Goal: Task Accomplishment & Management: Manage account settings

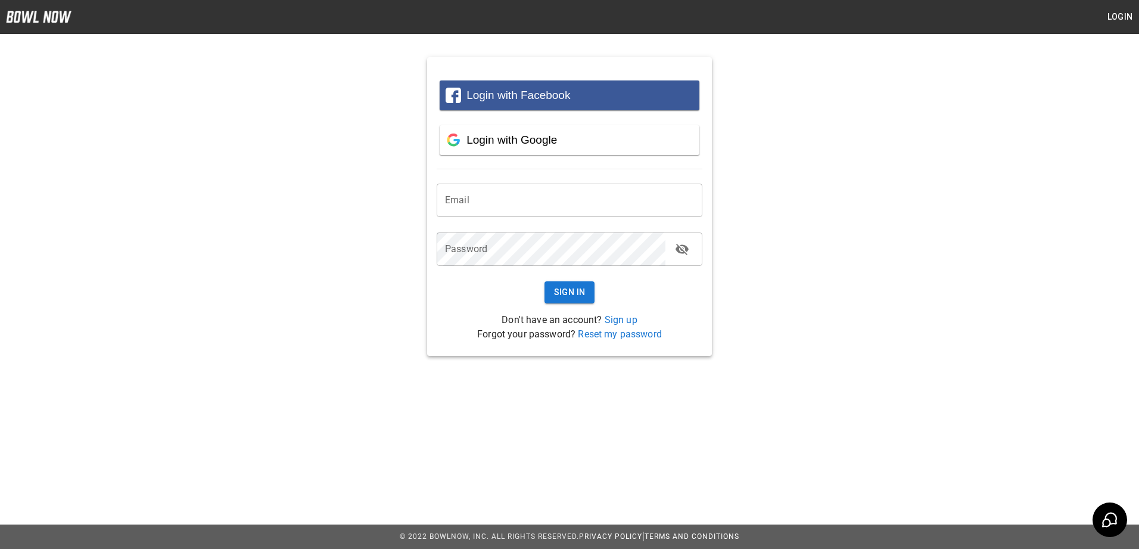
click at [460, 205] on input "email" at bounding box center [570, 199] width 266 height 33
type input "**********"
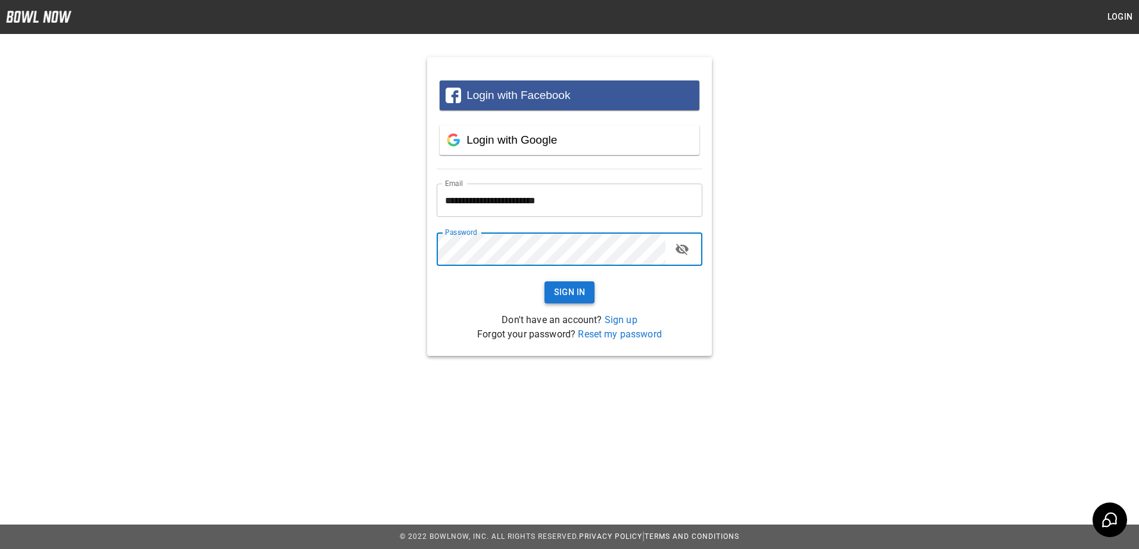
click at [572, 288] on button "Sign In" at bounding box center [569, 292] width 51 height 22
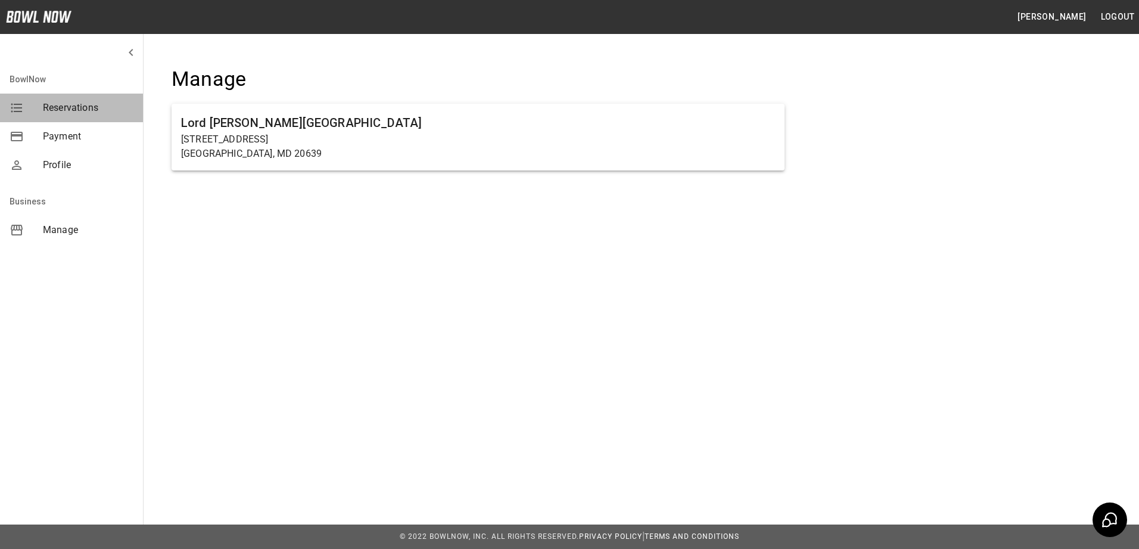
click at [78, 102] on span "Reservations" at bounding box center [88, 108] width 91 height 14
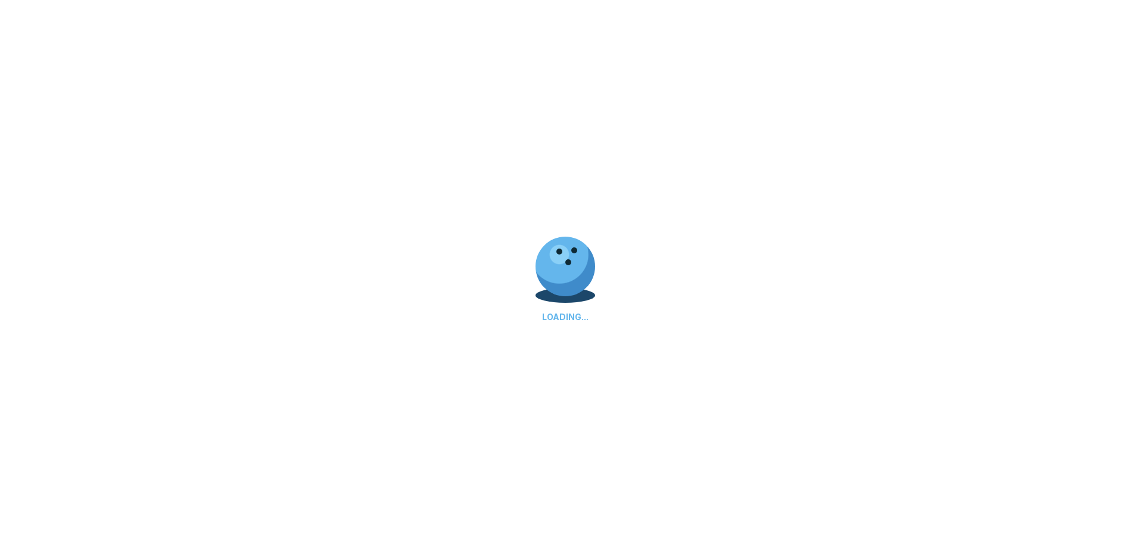
select select "**"
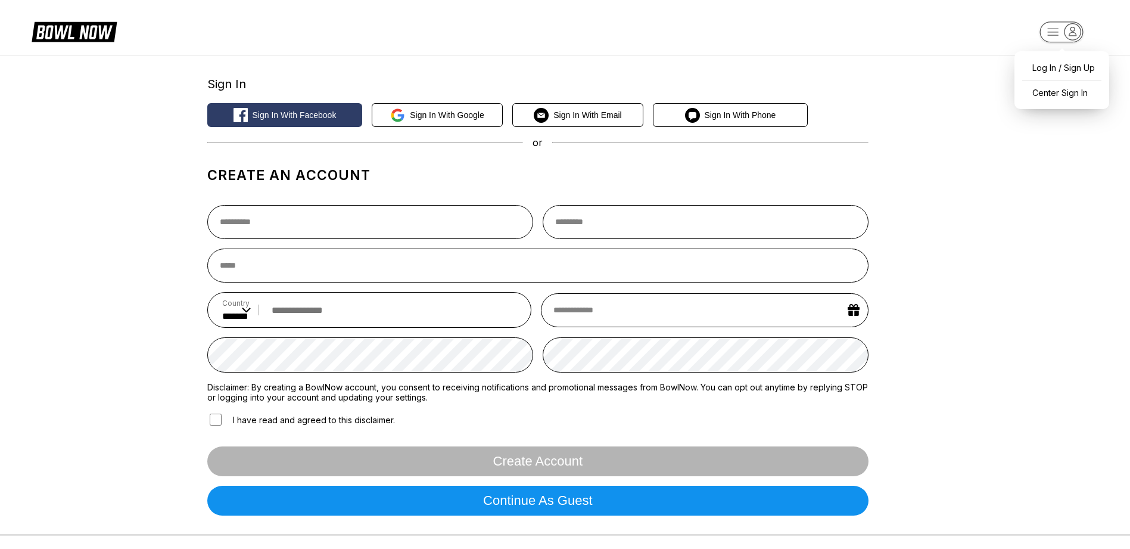
click at [1073, 31] on icon "button" at bounding box center [1072, 31] width 7 height 8
click at [1055, 68] on div "Log In / Sign Up" at bounding box center [1061, 67] width 83 height 21
click at [1073, 32] on icon "button" at bounding box center [1072, 32] width 16 height 16
click at [1055, 90] on div "Center Sign In" at bounding box center [1061, 92] width 83 height 21
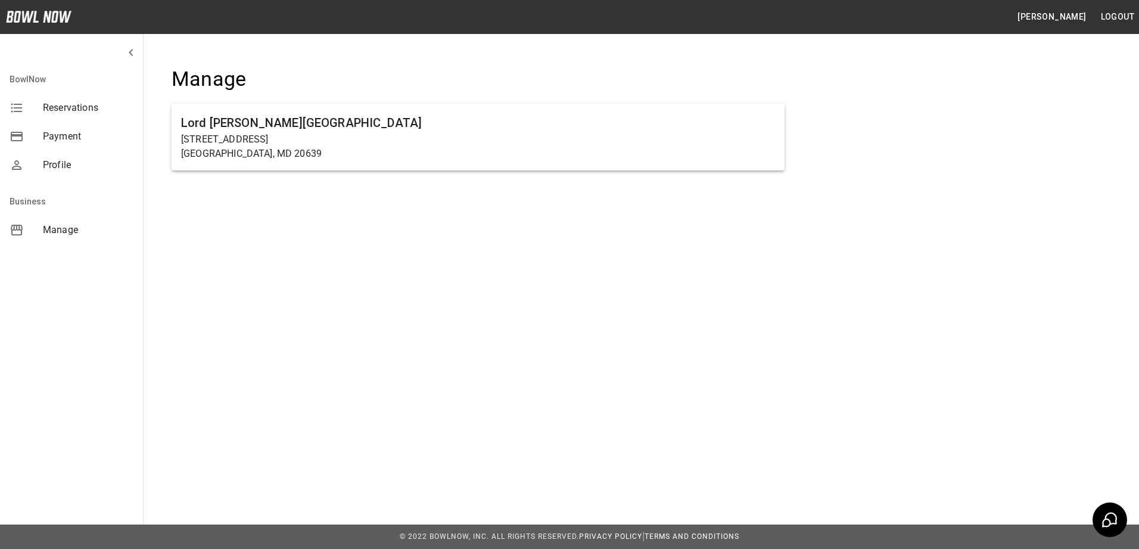
click at [15, 110] on icon "mailbox folders" at bounding box center [17, 108] width 14 height 14
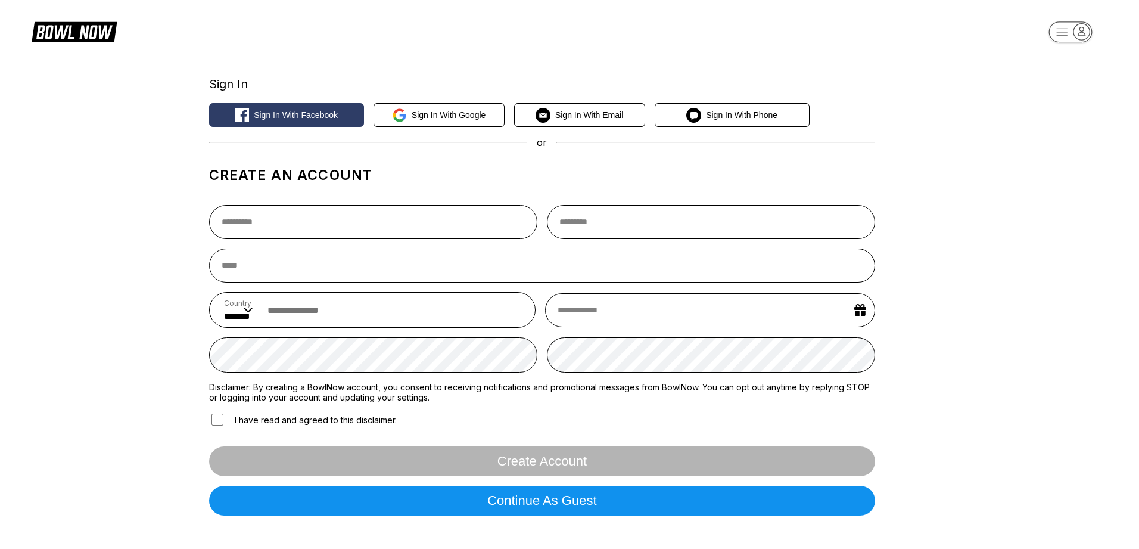
select select "**"
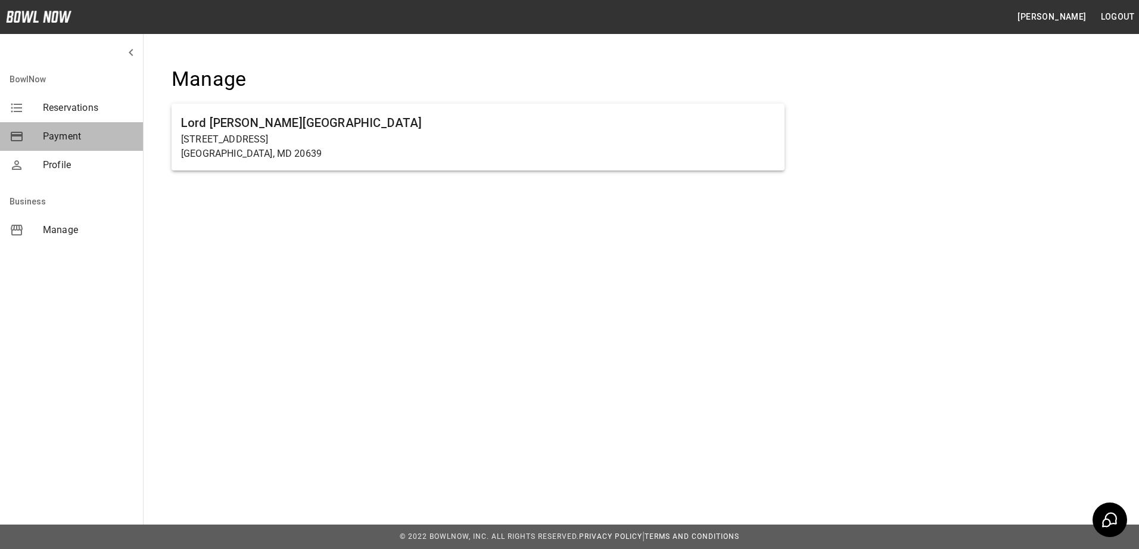
click at [72, 141] on span "Payment" at bounding box center [88, 136] width 91 height 14
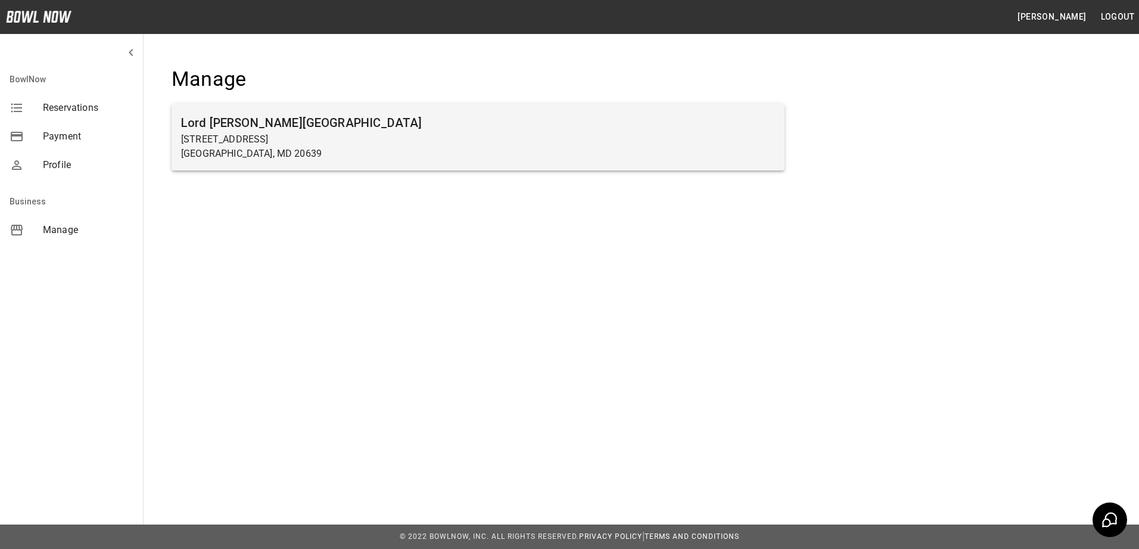
click at [284, 122] on h6 "Lord [PERSON_NAME][GEOGRAPHIC_DATA]" at bounding box center [478, 122] width 594 height 19
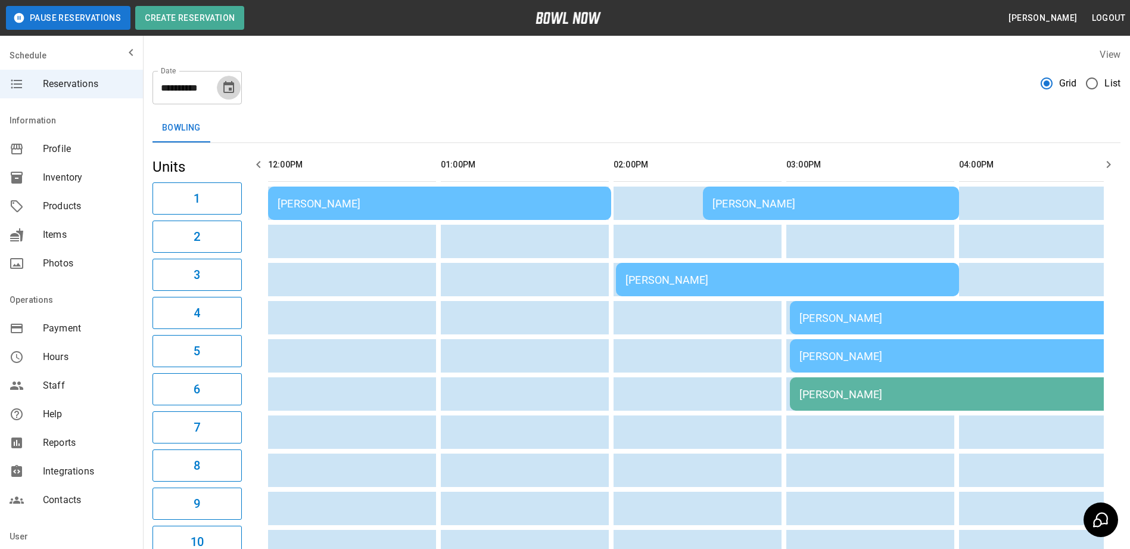
click at [233, 84] on icon "Choose date, selected date is Aug 23, 2025" at bounding box center [228, 87] width 11 height 12
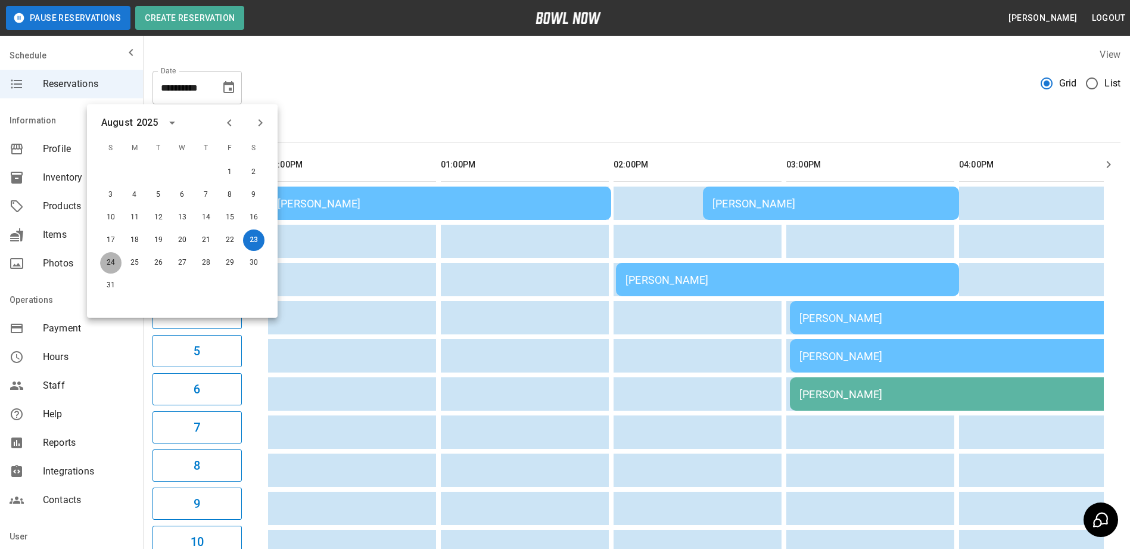
click at [104, 264] on button "24" at bounding box center [110, 262] width 21 height 21
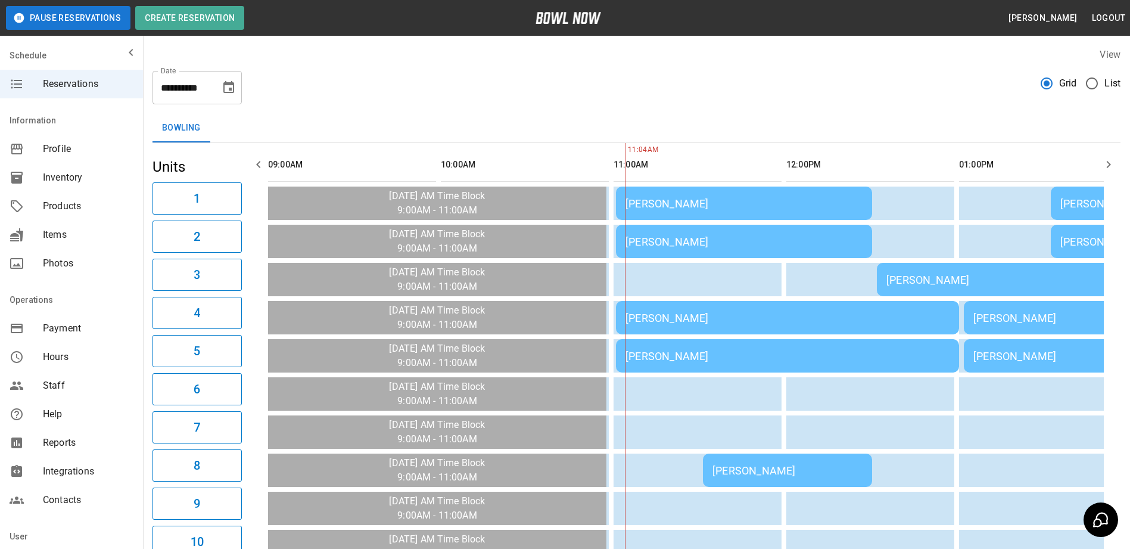
scroll to position [0, 345]
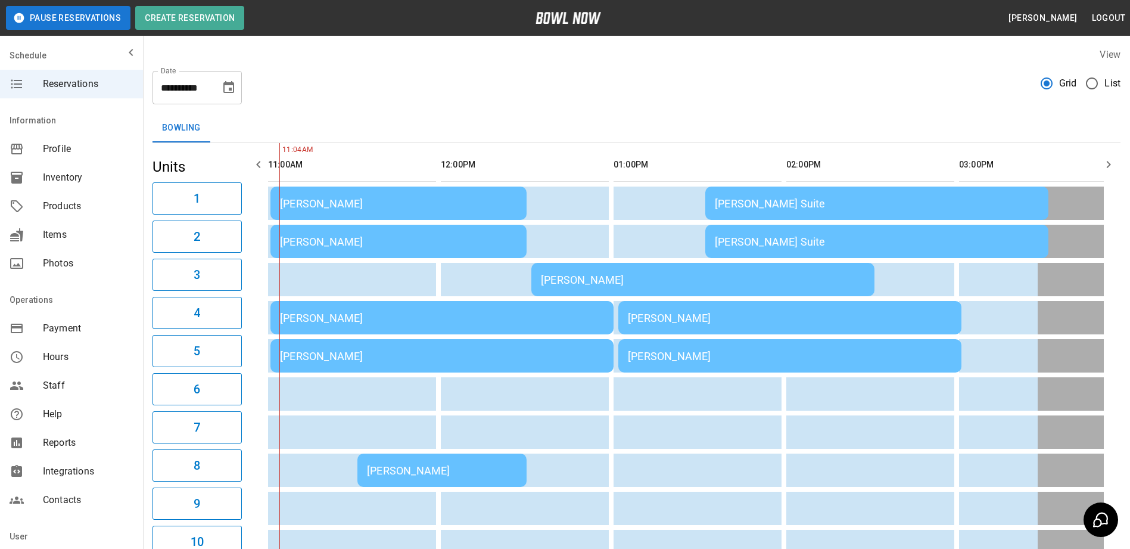
drag, startPoint x: 279, startPoint y: 150, endPoint x: 288, endPoint y: 150, distance: 8.9
click at [288, 150] on th "sticky table" at bounding box center [289, 165] width 39 height 34
drag, startPoint x: 303, startPoint y: 150, endPoint x: 390, endPoint y: 157, distance: 86.7
click at [390, 157] on tr "sticky table" at bounding box center [964, 165] width 2082 height 34
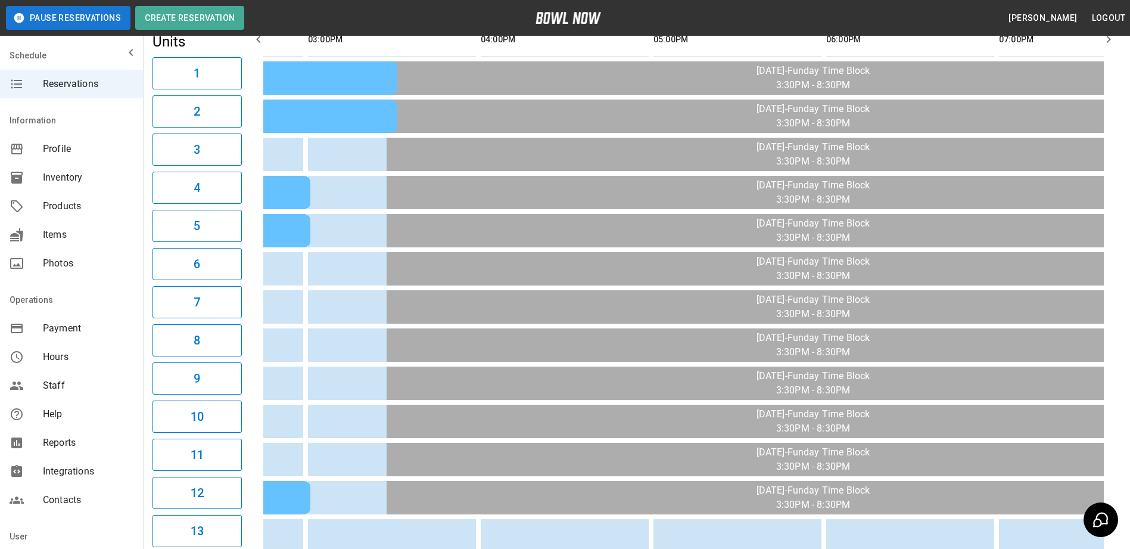
scroll to position [0, 0]
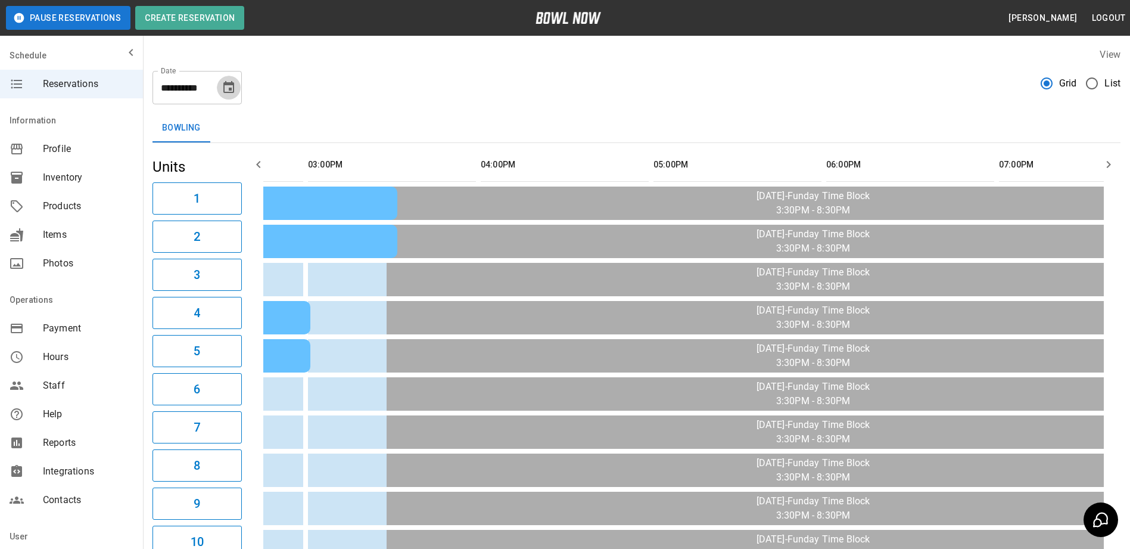
click at [223, 91] on icon "Choose date, selected date is Aug 24, 2025" at bounding box center [229, 87] width 14 height 14
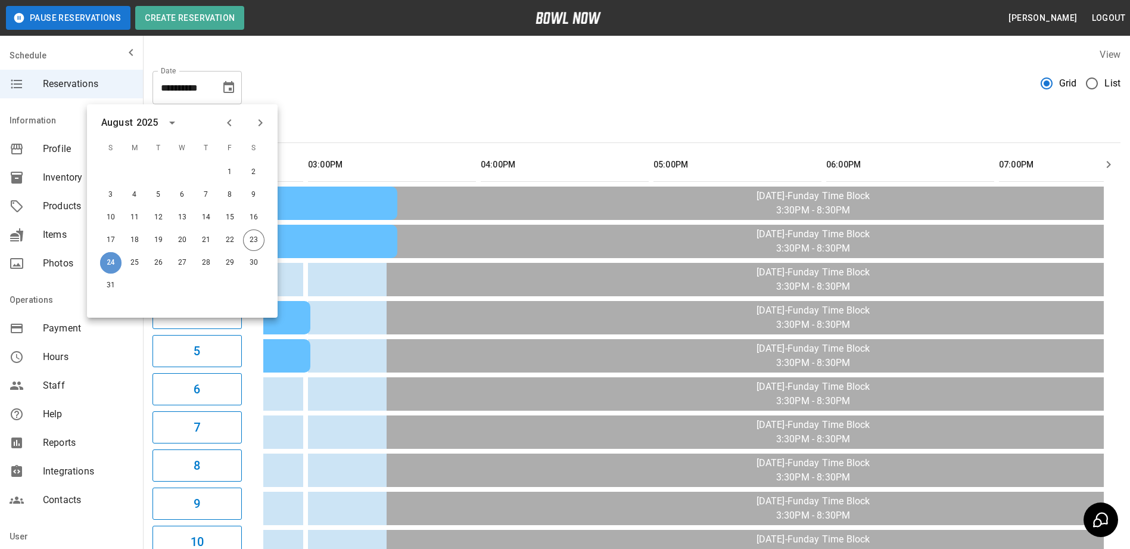
click at [119, 262] on button "24" at bounding box center [110, 262] width 21 height 21
click at [115, 262] on button "24" at bounding box center [110, 262] width 21 height 21
click at [131, 262] on button "25" at bounding box center [134, 262] width 21 height 21
type input "**********"
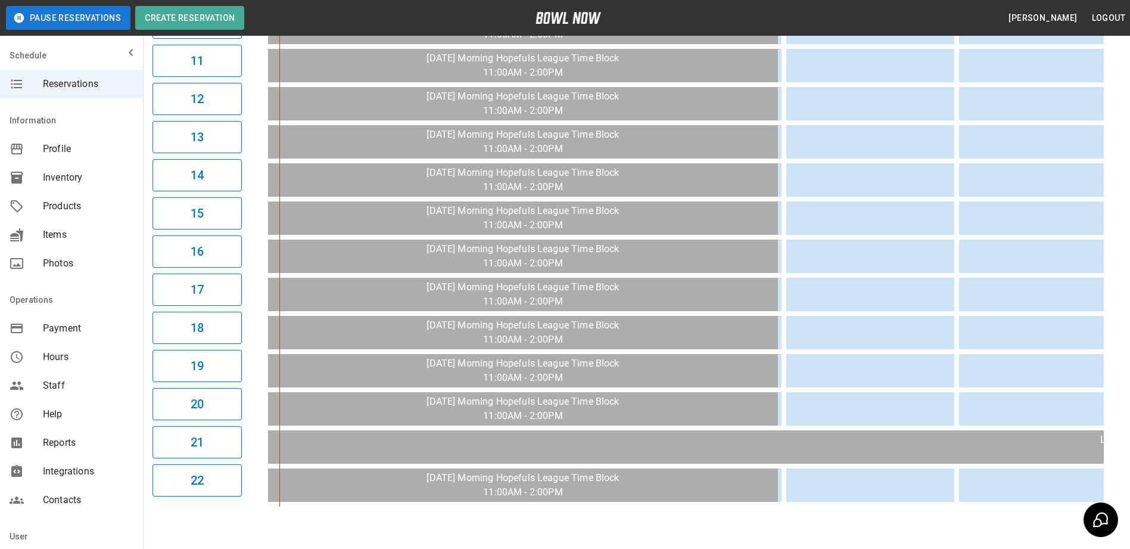
scroll to position [559, 0]
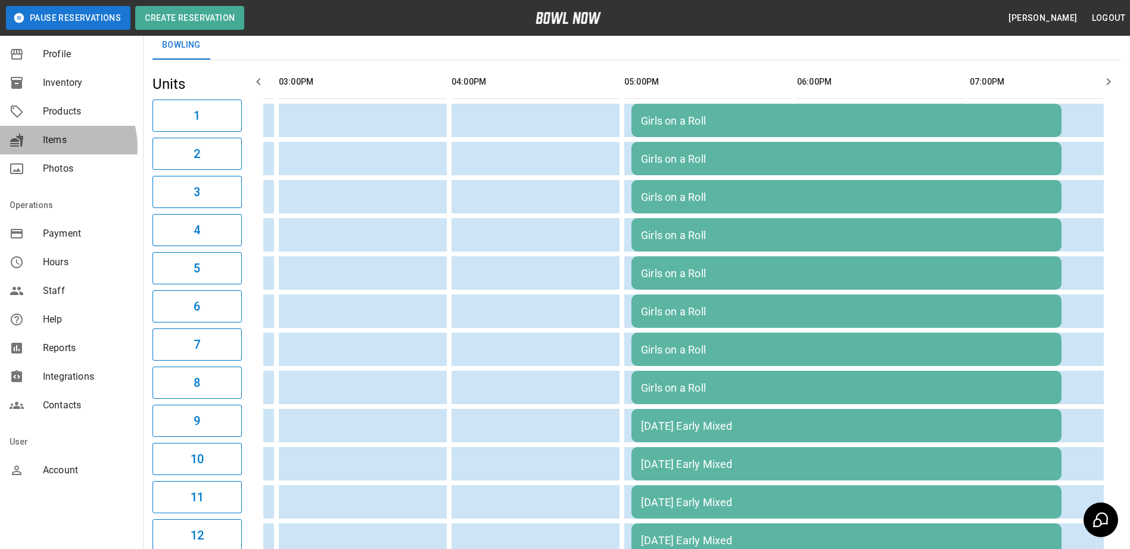
click at [48, 147] on div "Items" at bounding box center [71, 140] width 143 height 29
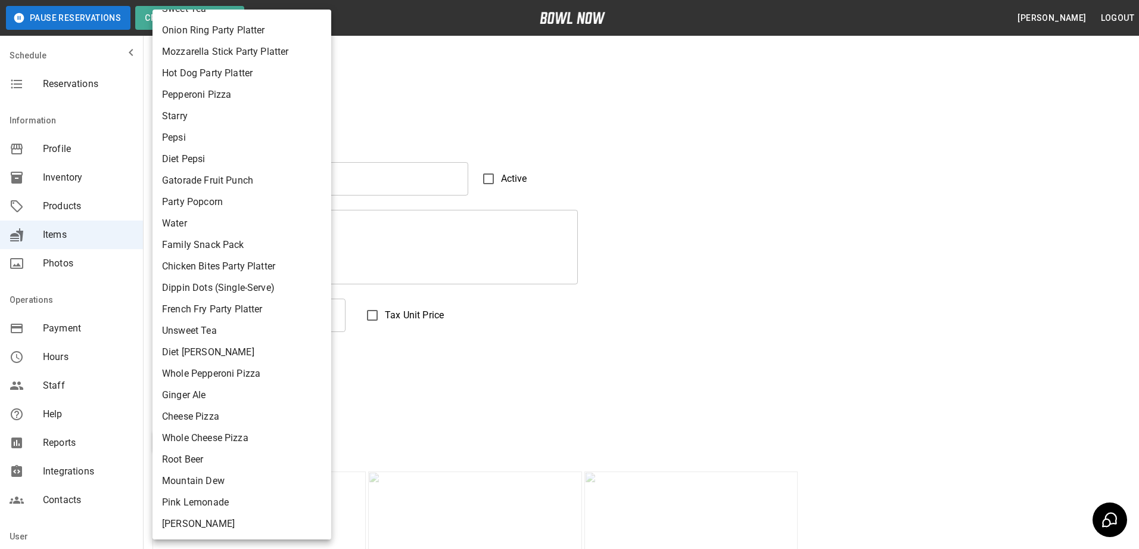
click at [15, 85] on div at bounding box center [569, 274] width 1139 height 549
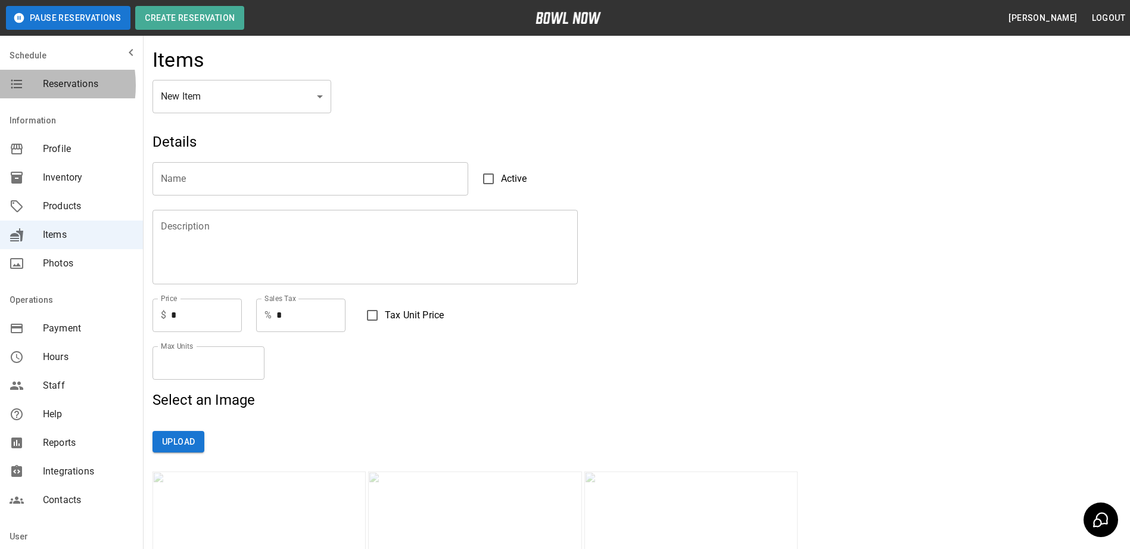
click at [18, 85] on icon "mailbox folders" at bounding box center [17, 84] width 14 height 14
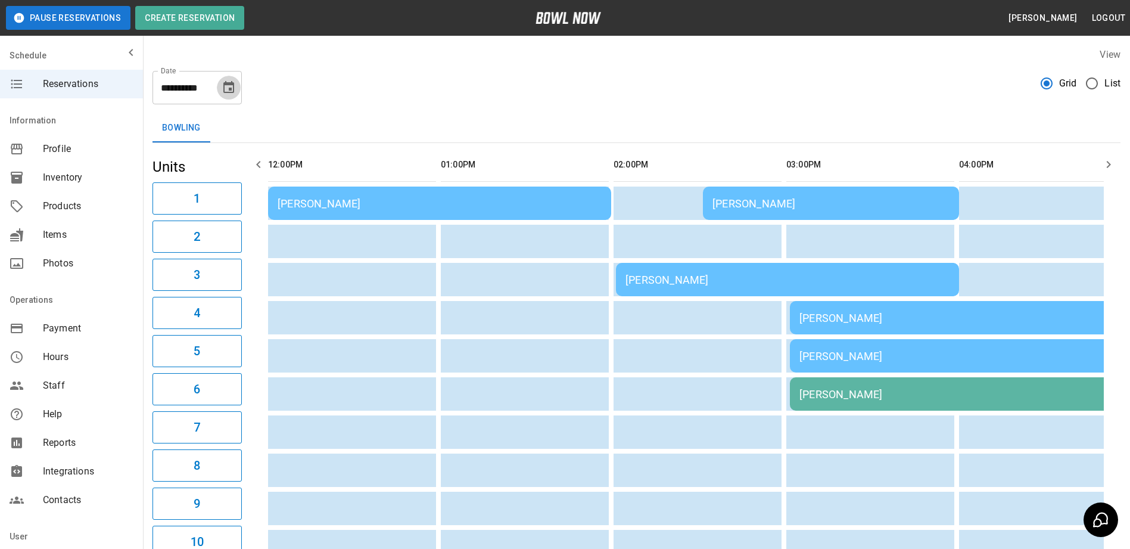
click at [230, 86] on icon "Choose date, selected date is Aug 23, 2025" at bounding box center [229, 87] width 14 height 14
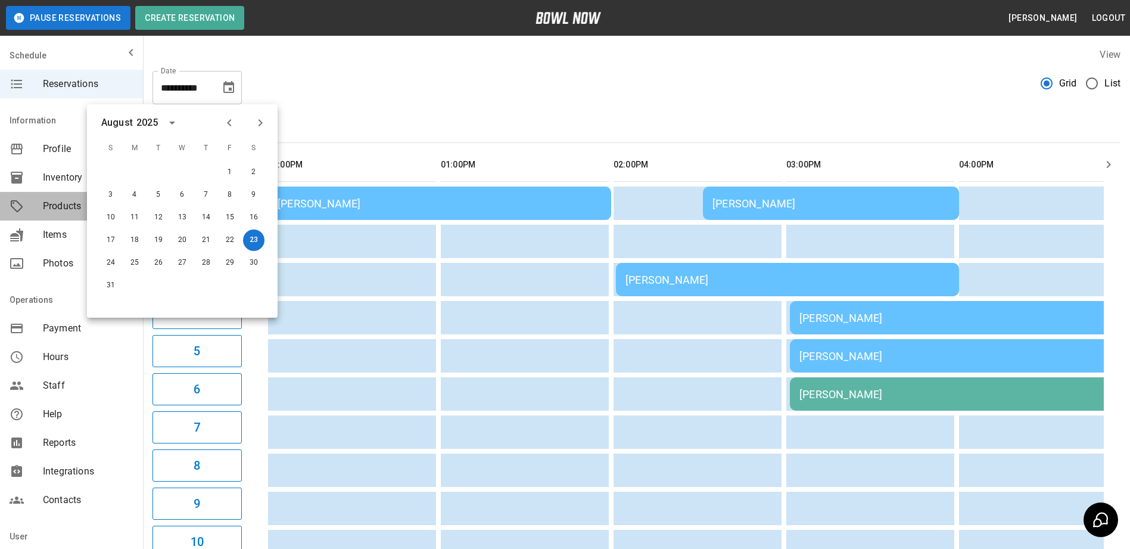
click at [58, 212] on span "Products" at bounding box center [88, 206] width 91 height 14
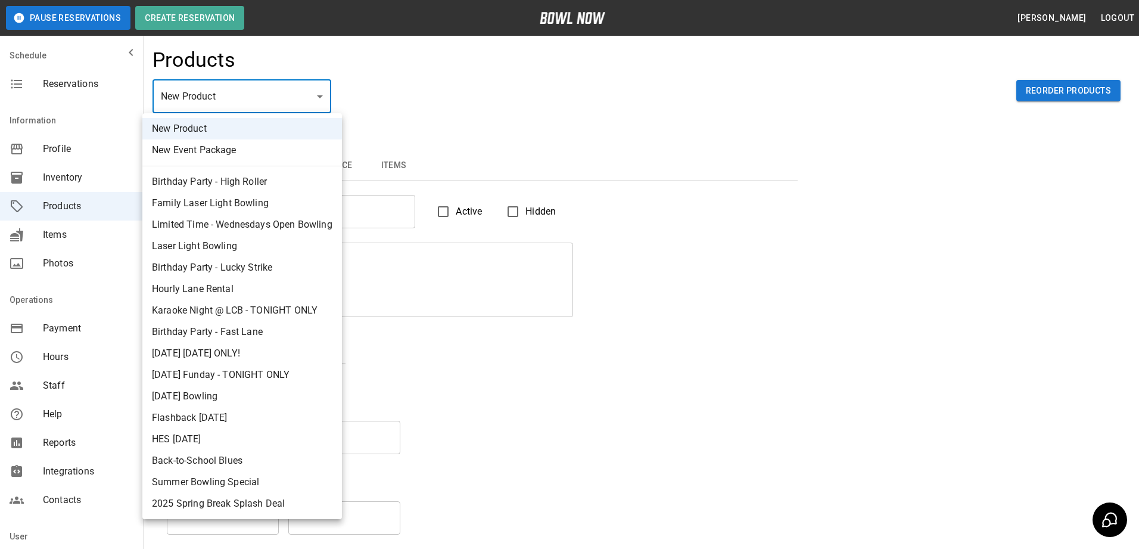
click at [304, 98] on body "Pause Reservations Create Reservation [PERSON_NAME] Logout Schedule Reservation…" at bounding box center [569, 384] width 1139 height 768
click at [415, 85] on div at bounding box center [569, 274] width 1139 height 549
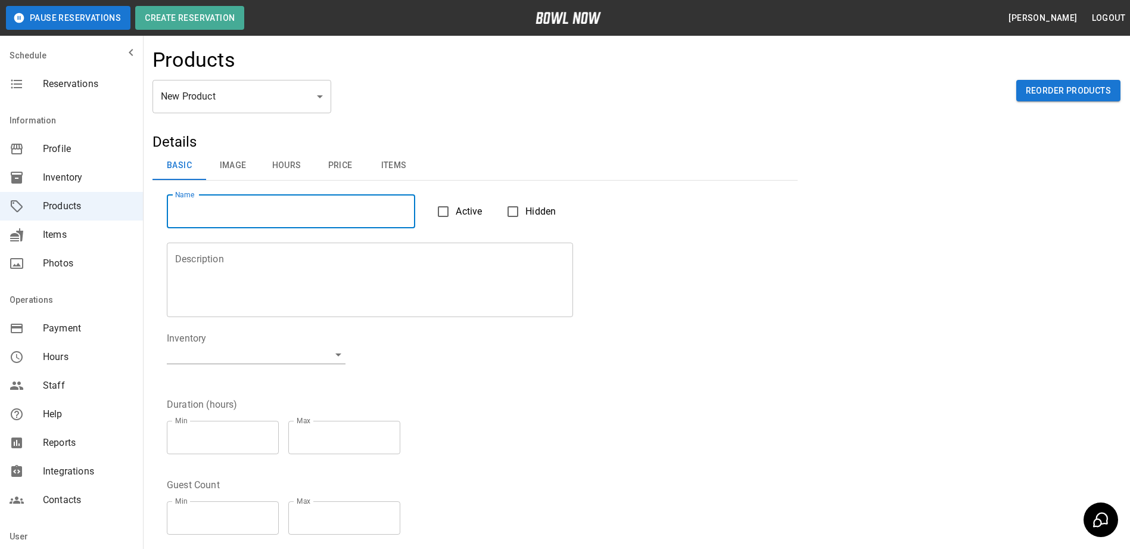
click at [287, 213] on input "Name" at bounding box center [291, 211] width 248 height 33
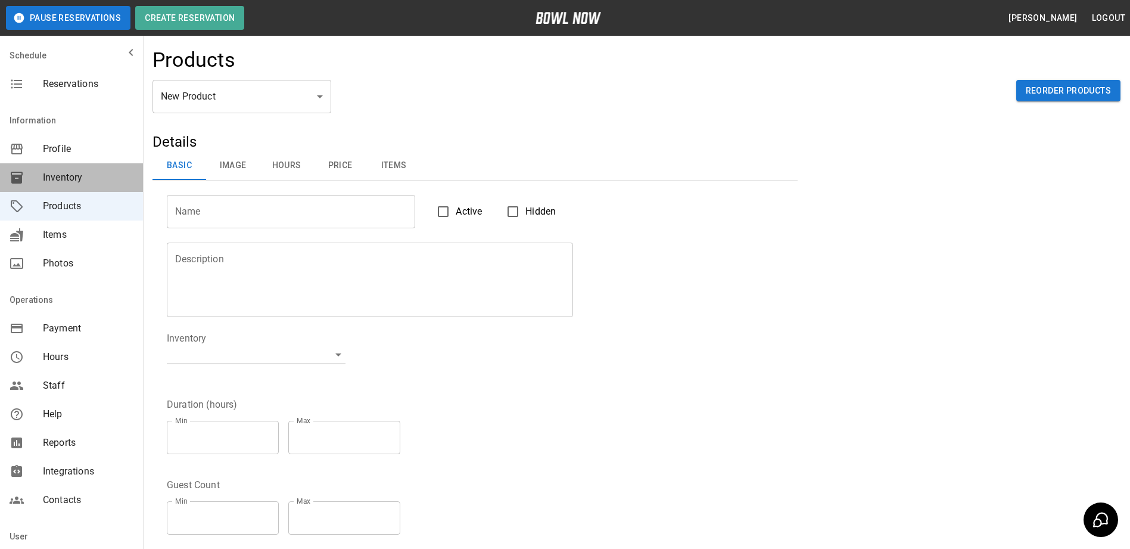
click at [76, 186] on div "Inventory" at bounding box center [71, 177] width 143 height 29
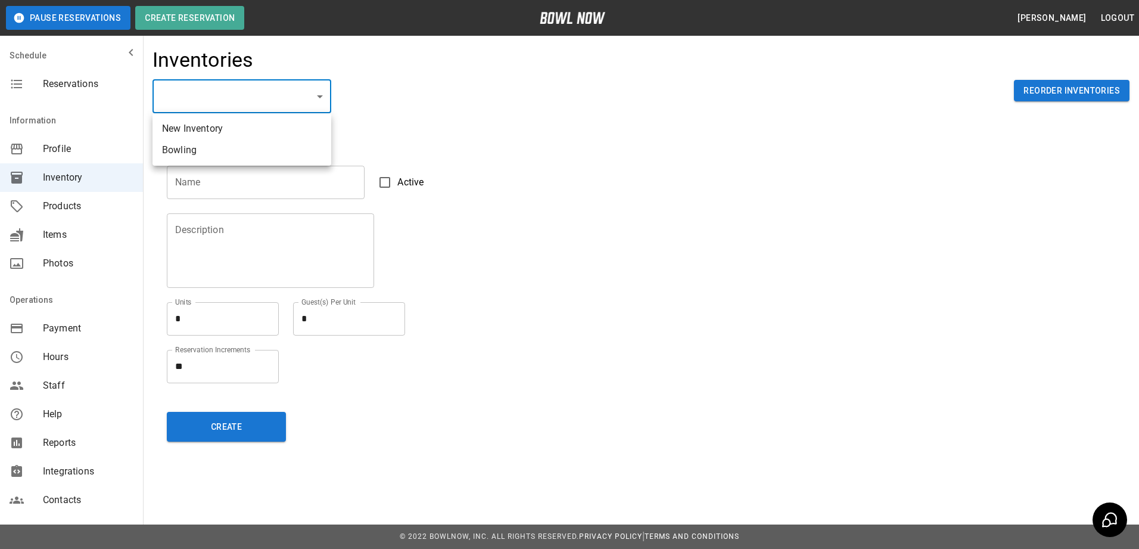
click at [318, 94] on body "Pause Reservations Create Reservation [PERSON_NAME] Logout Schedule Reservation…" at bounding box center [569, 274] width 1139 height 549
click at [176, 146] on li "Bowling" at bounding box center [241, 149] width 179 height 21
type input "**********"
type input "*******"
type textarea "**"
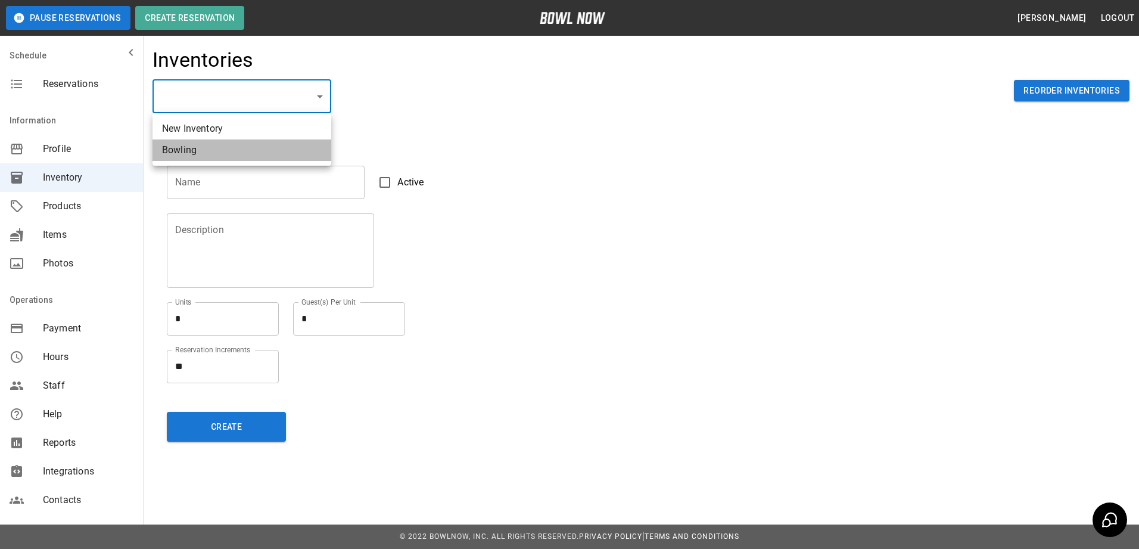
type textarea "*"
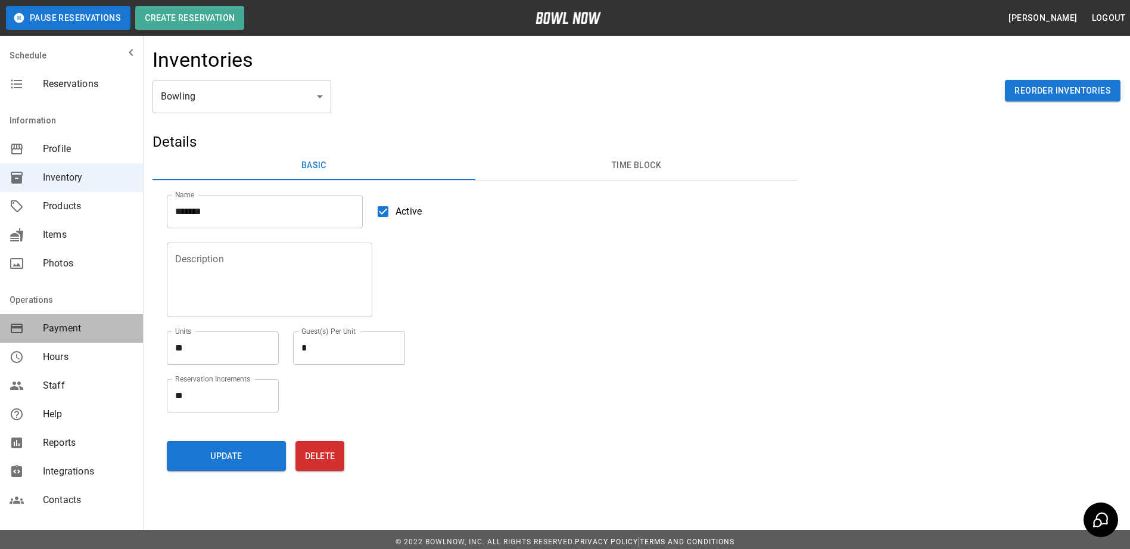
click at [80, 330] on span "Payment" at bounding box center [88, 328] width 91 height 14
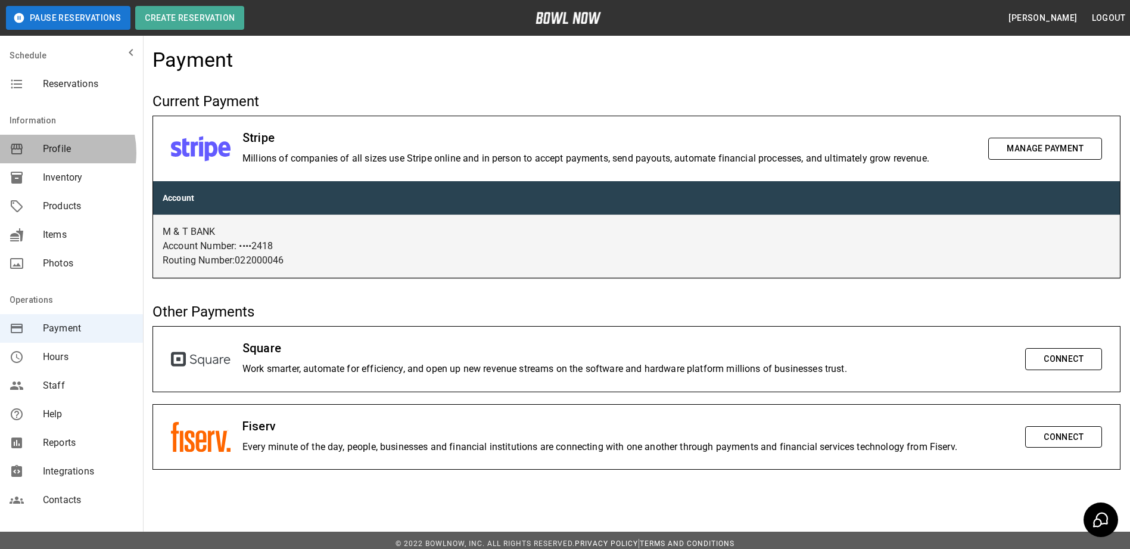
click at [42, 152] on div "mailbox folders" at bounding box center [26, 149] width 33 height 14
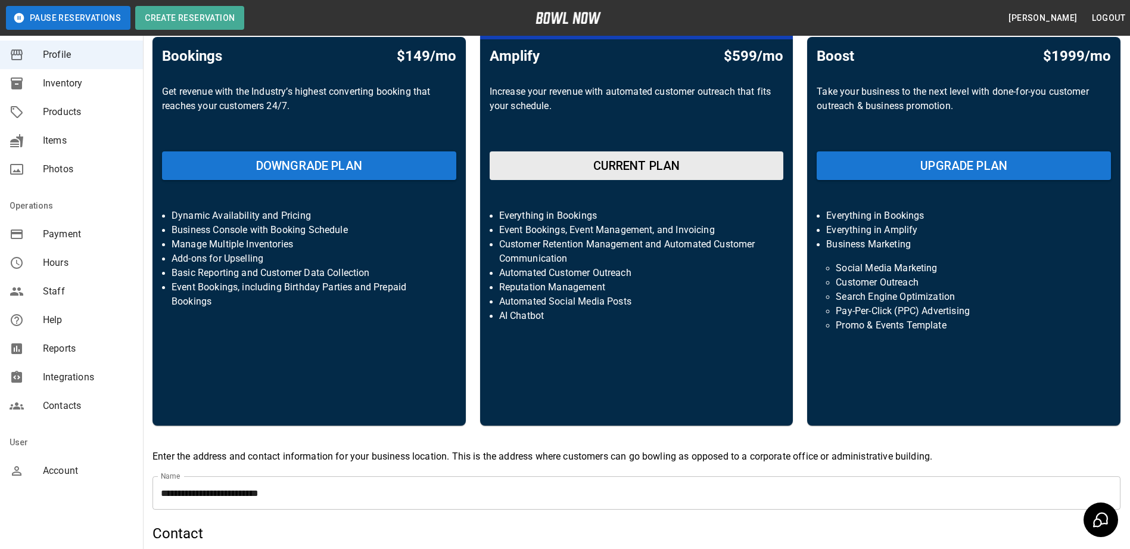
scroll to position [95, 0]
click at [64, 144] on span "Items" at bounding box center [88, 140] width 91 height 14
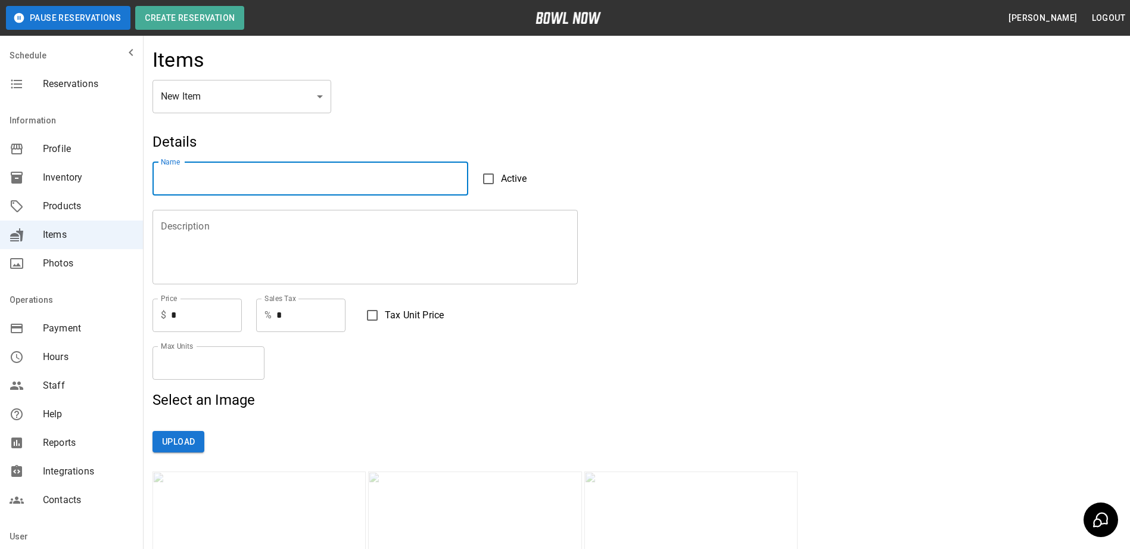
click at [206, 178] on input "Name" at bounding box center [310, 178] width 316 height 33
click at [189, 179] on input "**********" at bounding box center [310, 178] width 316 height 33
click at [222, 179] on input "**********" at bounding box center [310, 178] width 316 height 33
type input "**********"
click at [226, 249] on textarea "Description" at bounding box center [365, 246] width 409 height 55
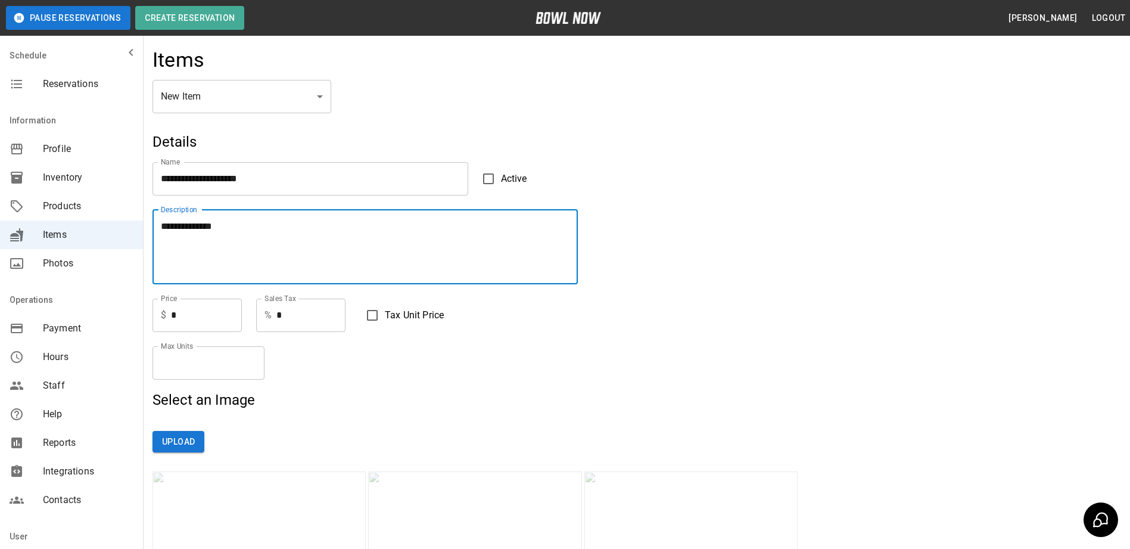
type textarea "**********"
click at [188, 312] on input "*" at bounding box center [206, 314] width 71 height 33
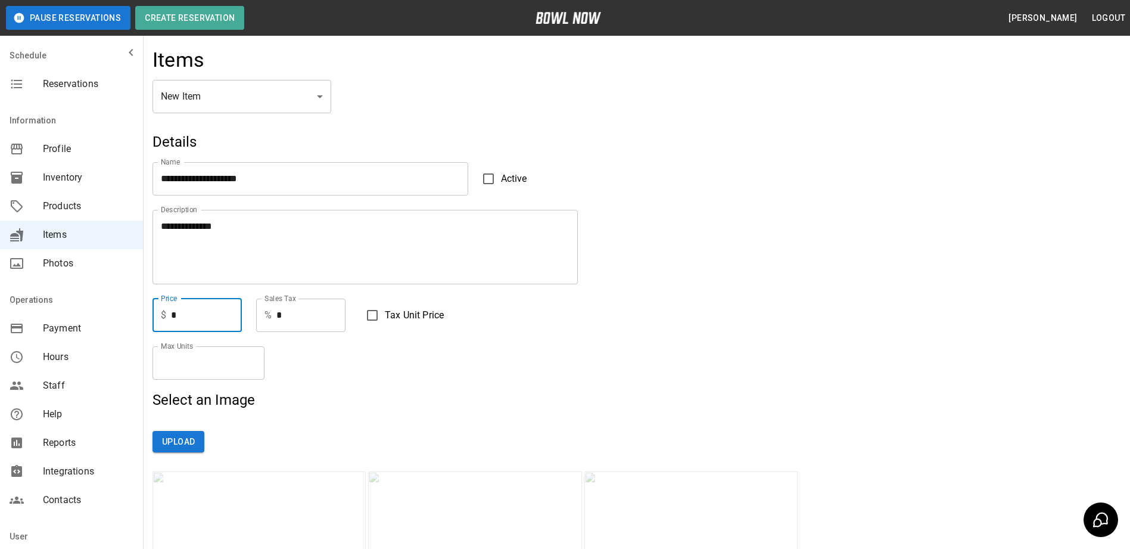
drag, startPoint x: 188, startPoint y: 312, endPoint x: 170, endPoint y: 313, distance: 17.9
click at [170, 313] on div "$ * Price" at bounding box center [196, 314] width 89 height 33
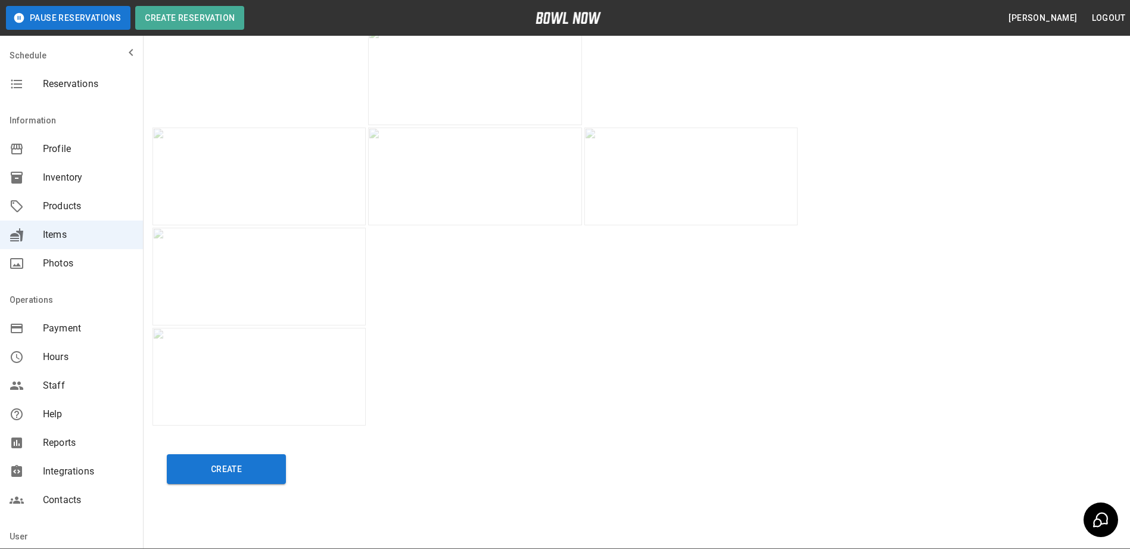
scroll to position [1368, 0]
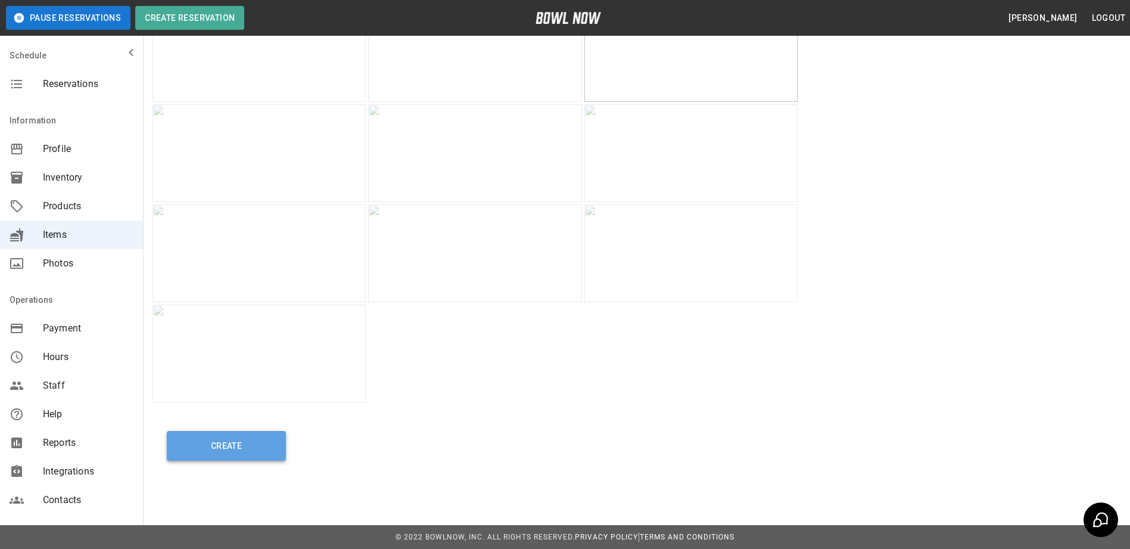
click at [219, 446] on button "Create" at bounding box center [226, 446] width 119 height 30
type input "**"
type input "**********"
type textarea "**********"
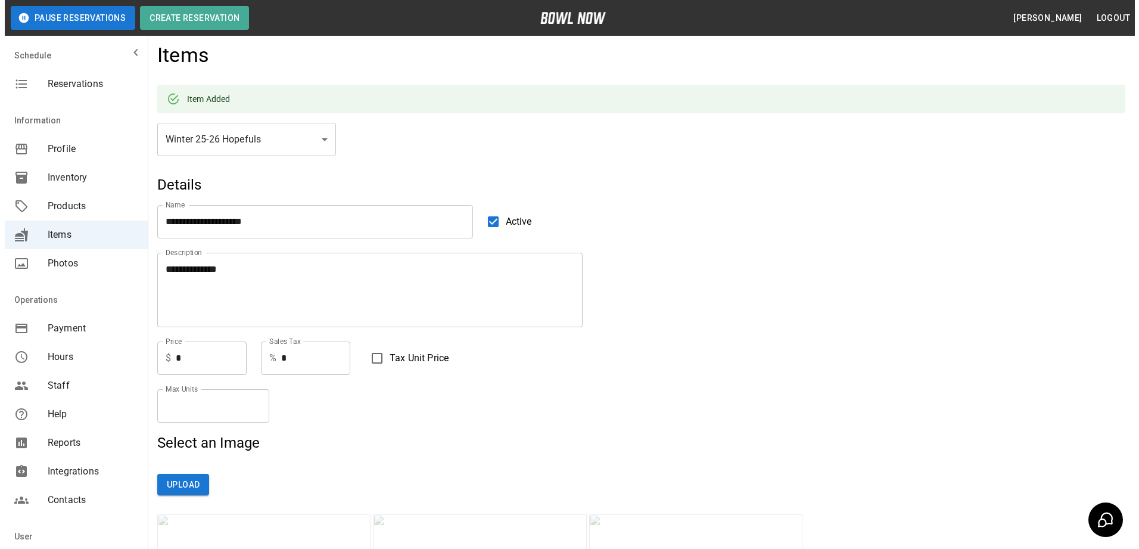
scroll to position [0, 0]
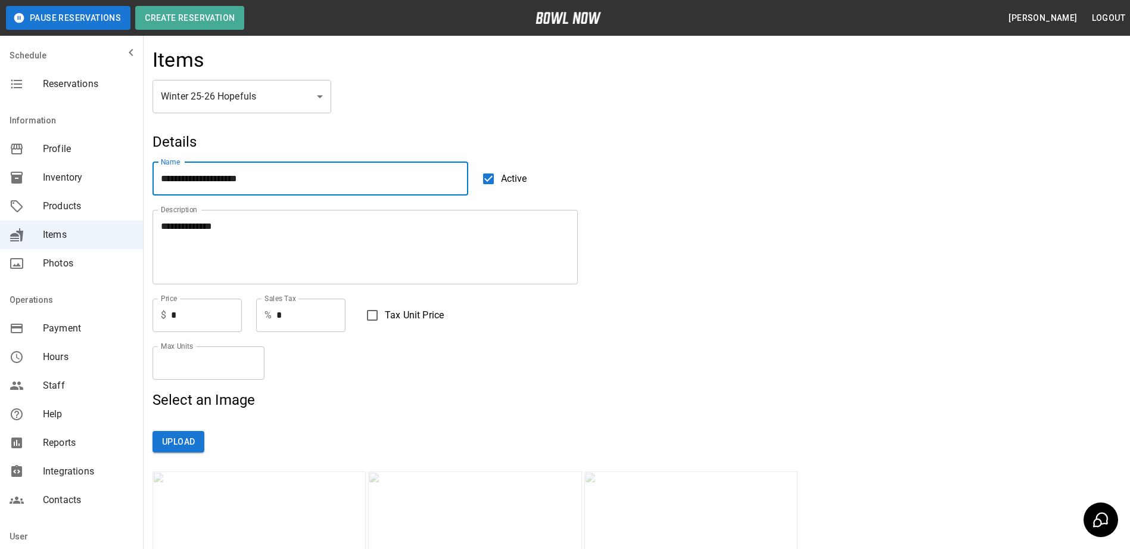
click at [403, 186] on input "**********" at bounding box center [310, 178] width 316 height 33
drag, startPoint x: 363, startPoint y: 182, endPoint x: 143, endPoint y: 176, distance: 220.5
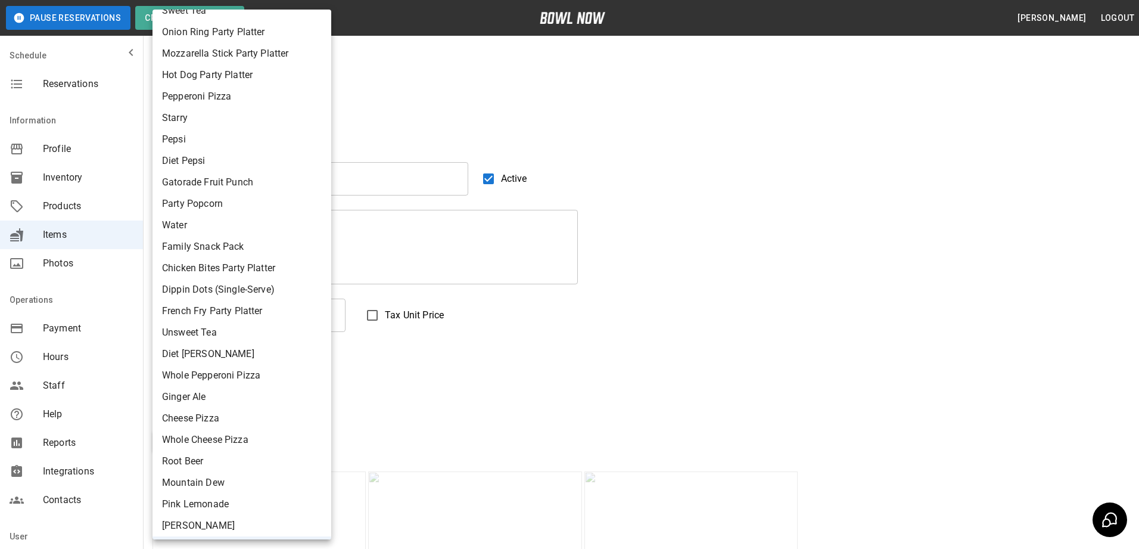
scroll to position [80, 0]
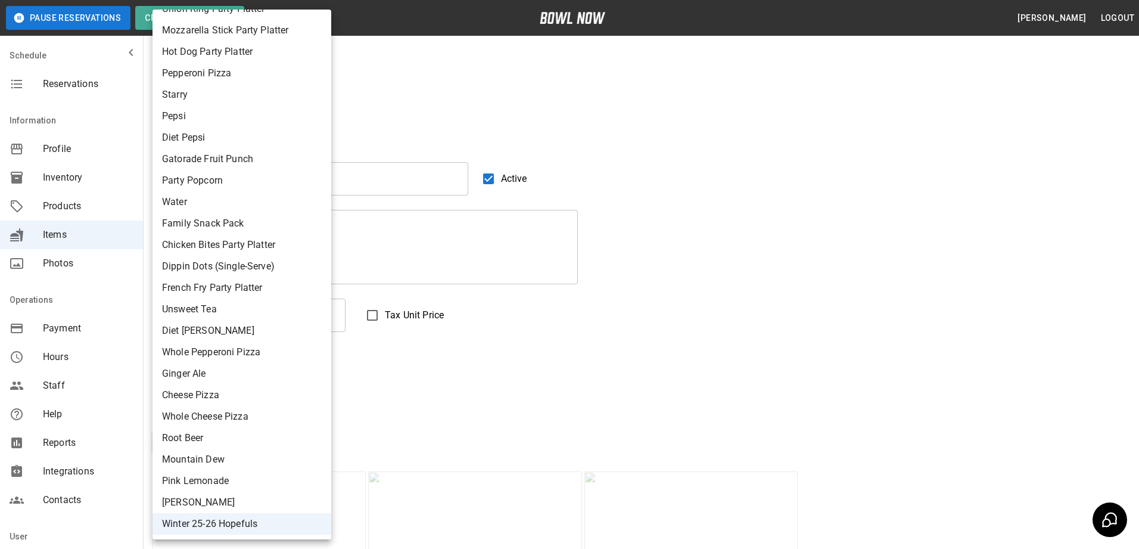
drag, startPoint x: 247, startPoint y: 524, endPoint x: 592, endPoint y: 323, distance: 399.4
click at [592, 323] on div at bounding box center [569, 274] width 1139 height 549
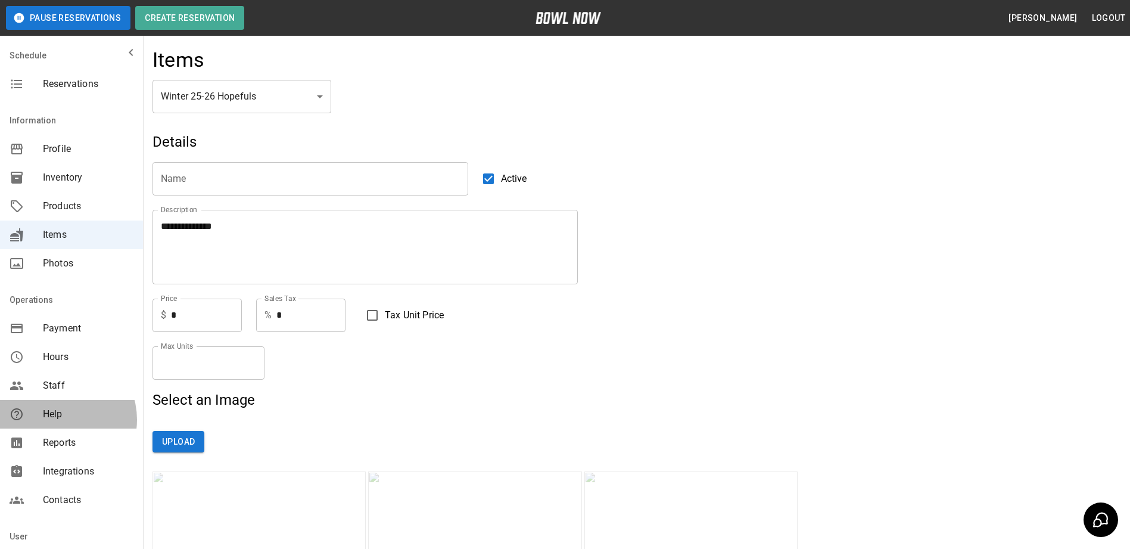
click at [57, 419] on span "Help" at bounding box center [88, 414] width 91 height 14
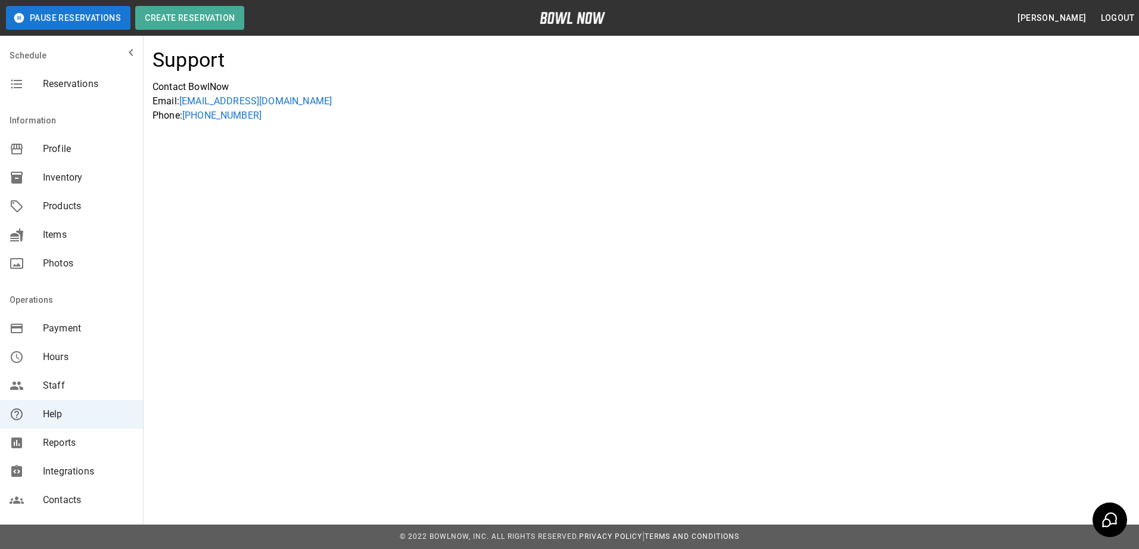
click at [24, 80] on div "mailbox folders" at bounding box center [26, 84] width 33 height 14
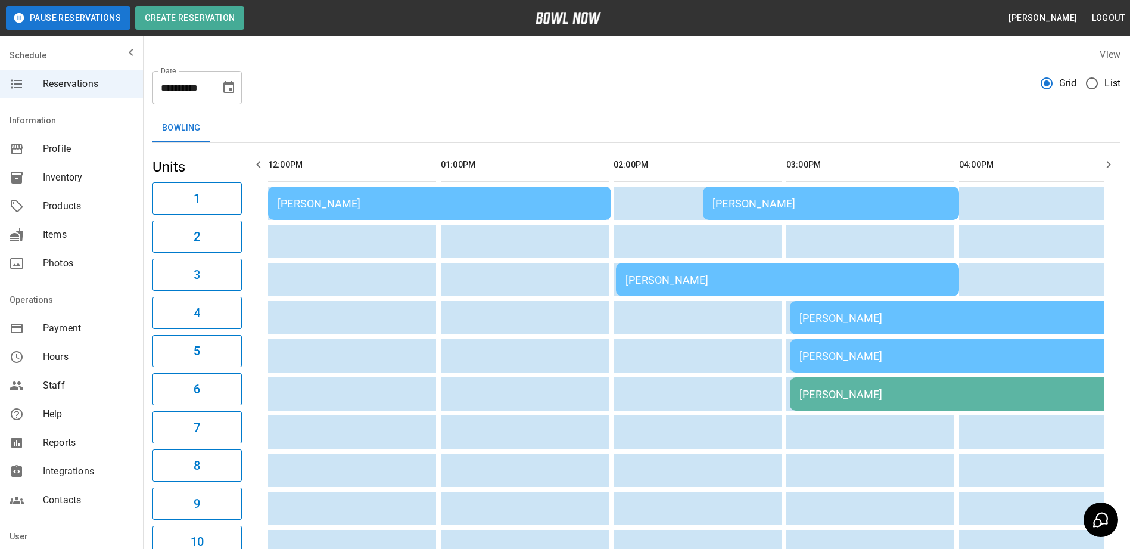
click at [229, 91] on icon "Choose date, selected date is Aug 23, 2025" at bounding box center [228, 87] width 11 height 12
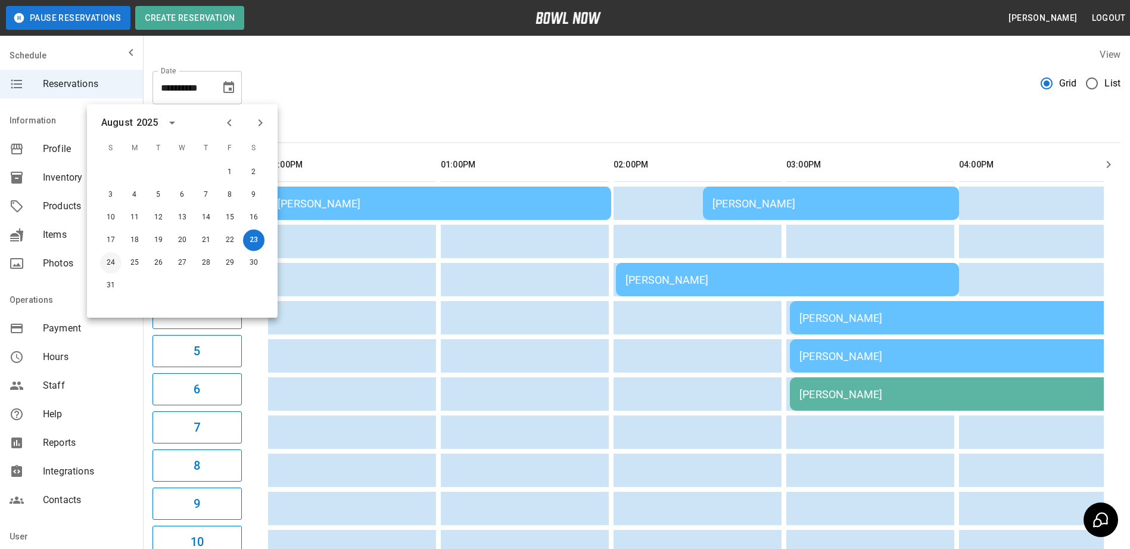
click at [116, 263] on button "24" at bounding box center [110, 262] width 21 height 21
type input "**********"
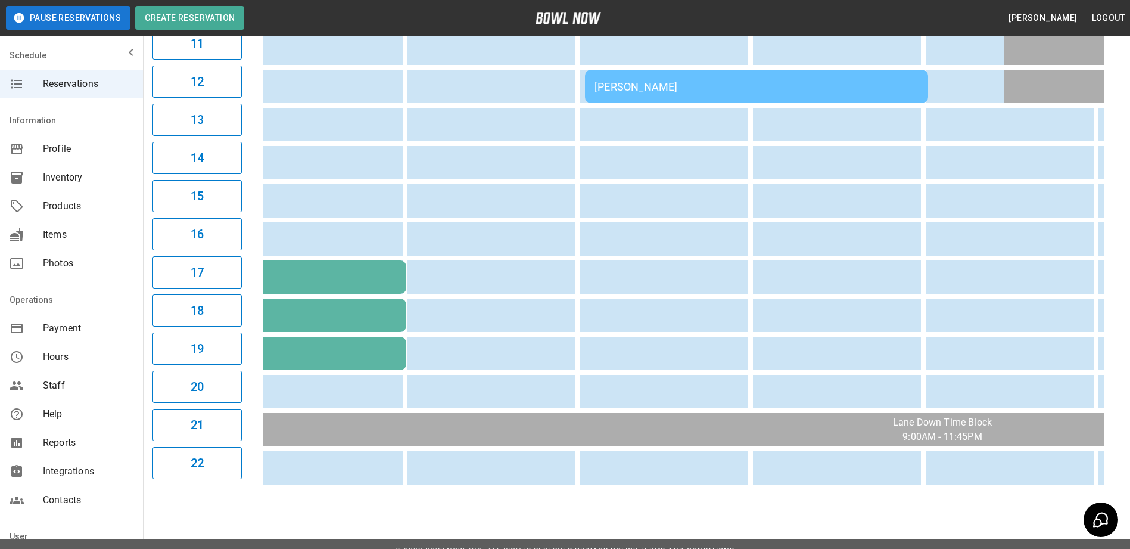
scroll to position [0, 697]
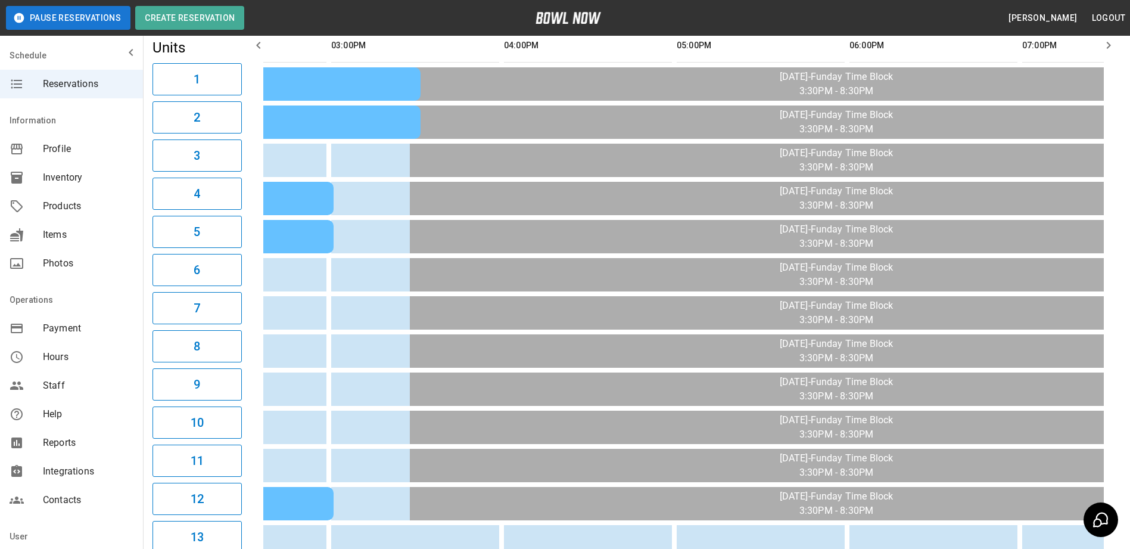
click at [672, 316] on td "sticky table" at bounding box center [662, 312] width 39 height 33
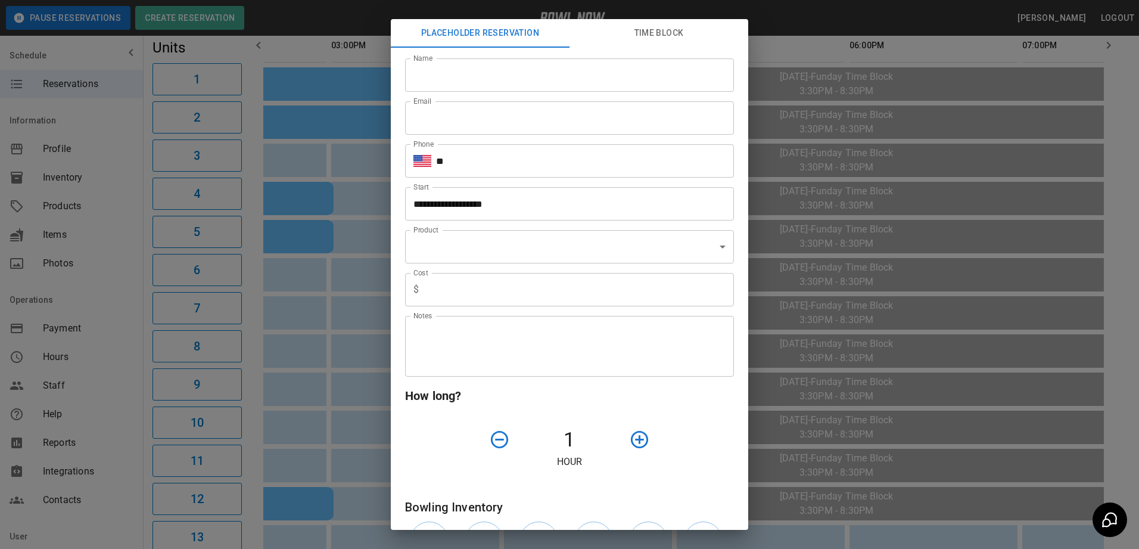
click at [786, 18] on div "**********" at bounding box center [569, 274] width 1139 height 549
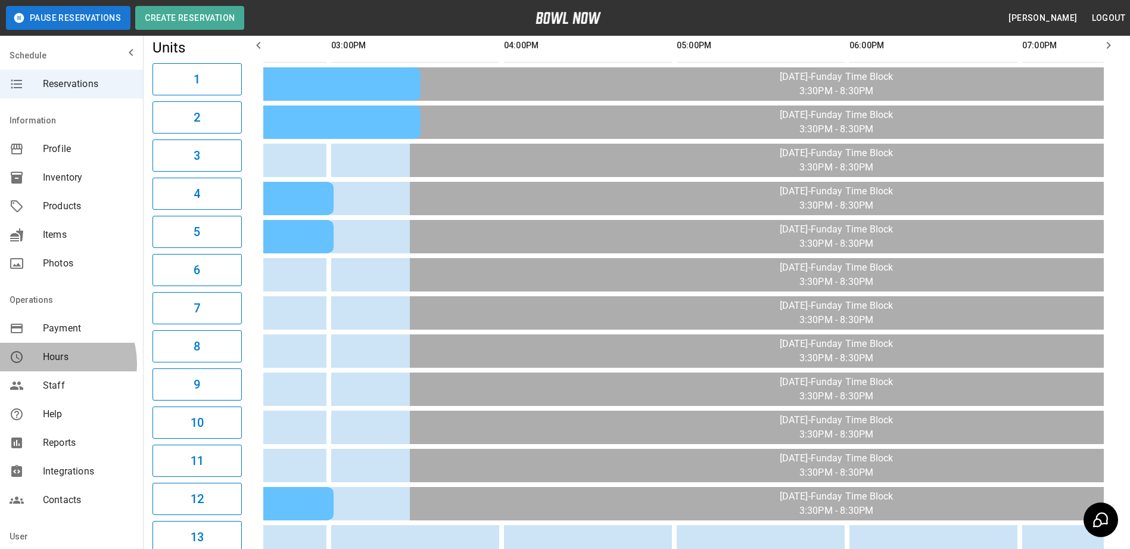
click at [47, 363] on span "Hours" at bounding box center [88, 357] width 91 height 14
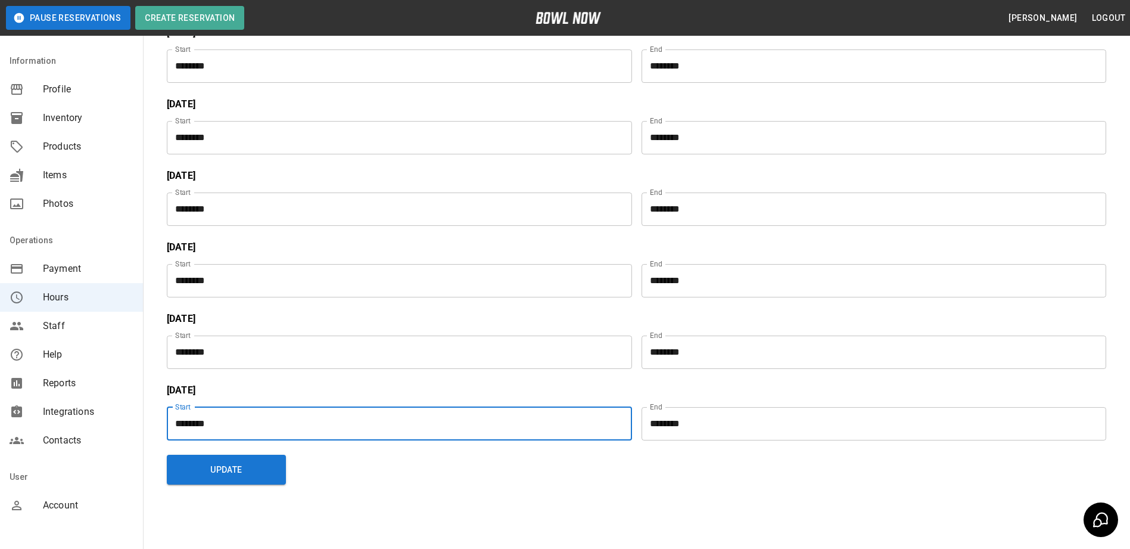
drag, startPoint x: 185, startPoint y: 423, endPoint x: 176, endPoint y: 424, distance: 8.4
click at [176, 424] on input "********" at bounding box center [395, 423] width 457 height 33
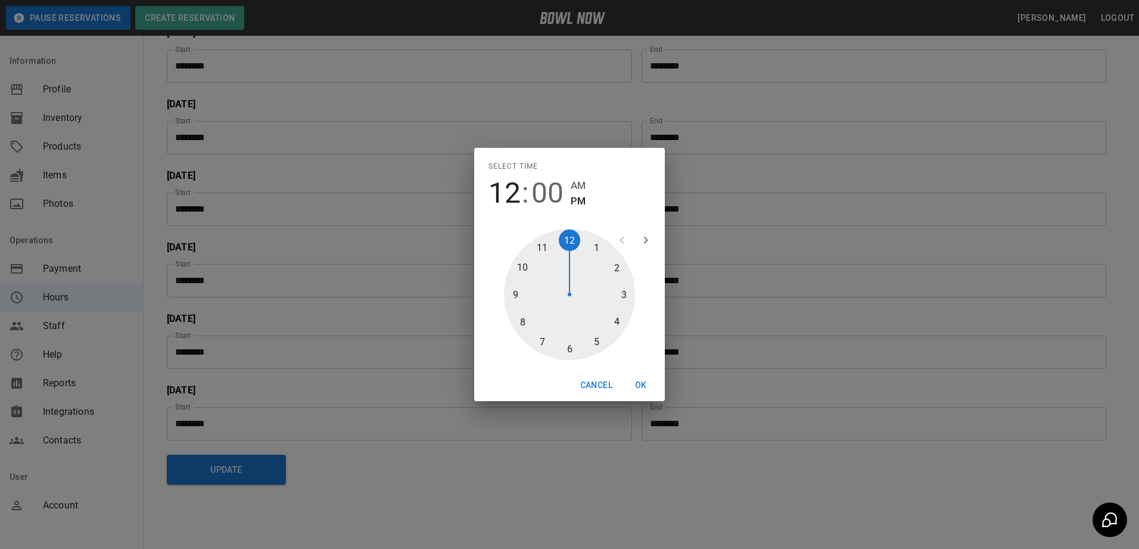
click at [518, 300] on div at bounding box center [569, 294] width 131 height 131
click at [577, 187] on span "AM" at bounding box center [578, 186] width 15 height 16
type input "********"
click at [641, 386] on button "OK" at bounding box center [641, 385] width 38 height 22
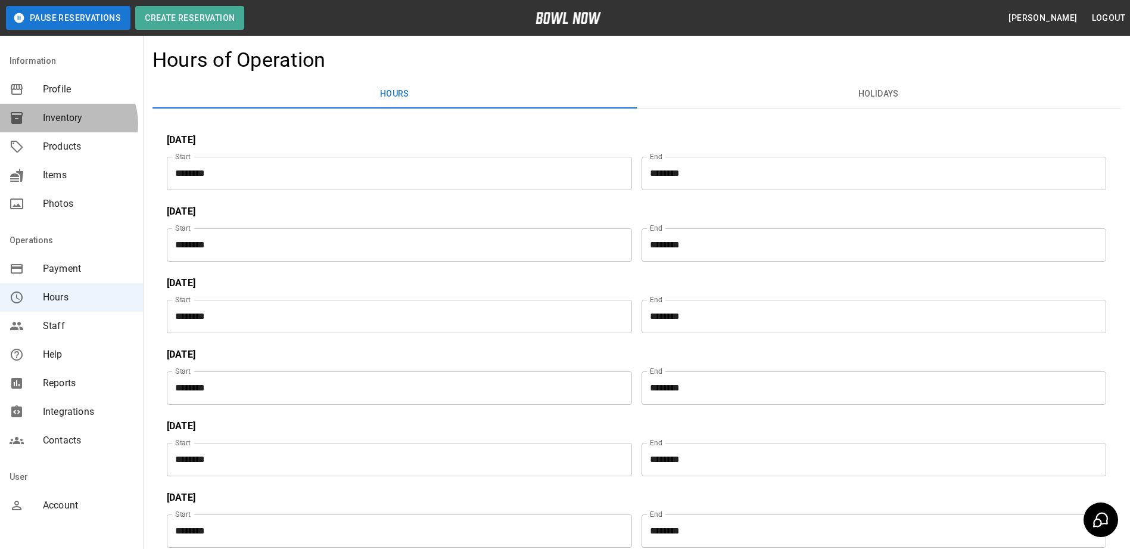
click at [67, 124] on span "Inventory" at bounding box center [88, 118] width 91 height 14
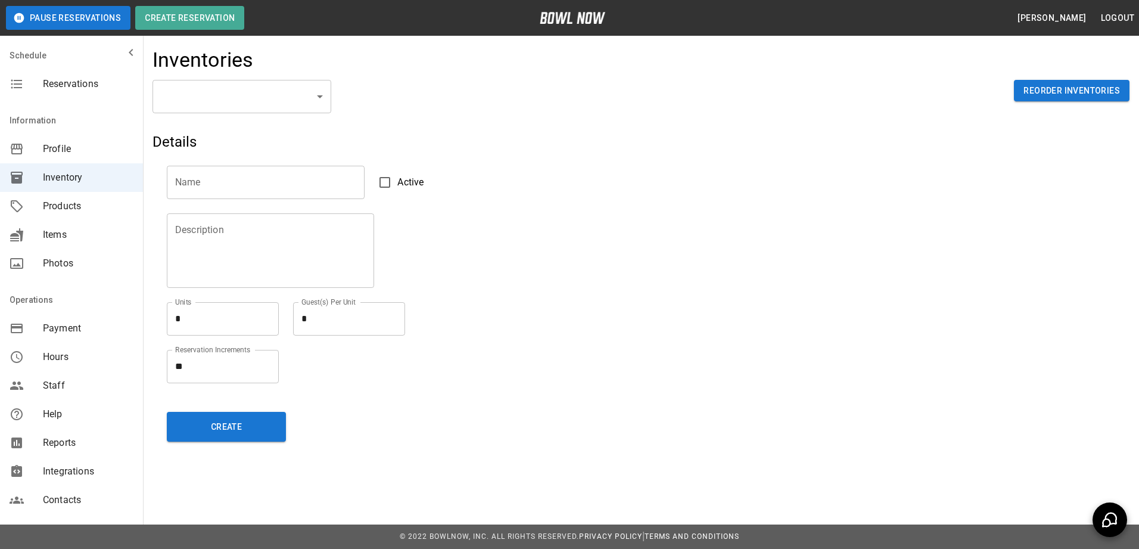
click at [1116, 524] on icon "Select to open the chat widget" at bounding box center [1110, 520] width 14 height 14
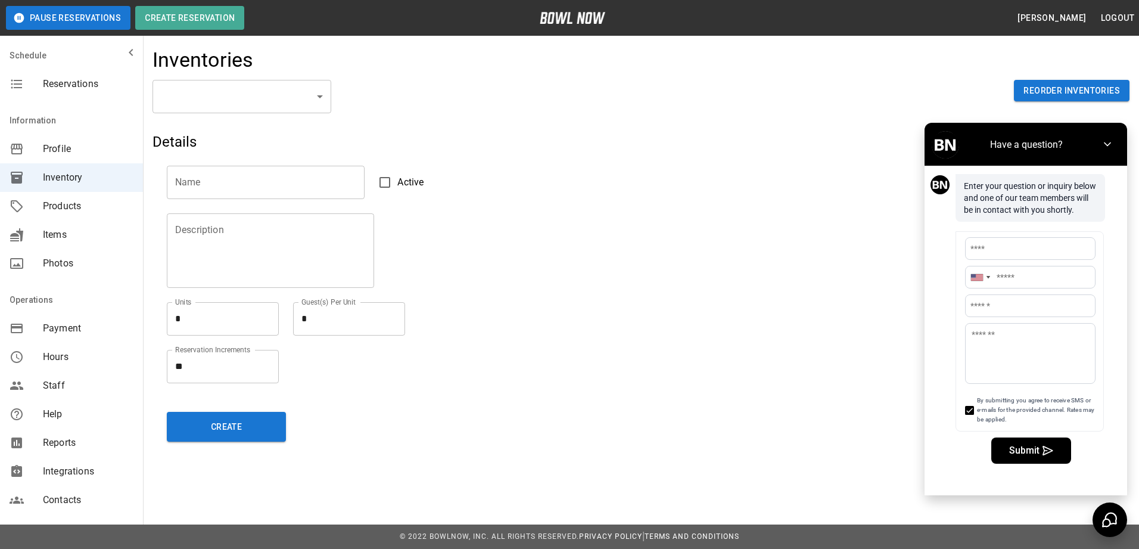
click at [991, 256] on input "Name" at bounding box center [1030, 248] width 129 height 21
type input "**********"
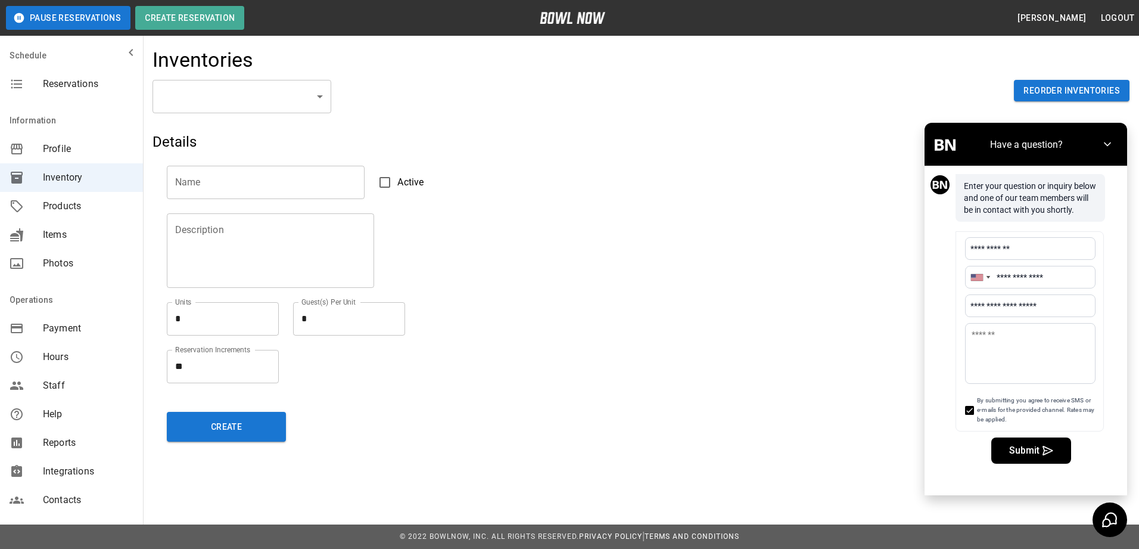
click at [1004, 355] on textarea "Message" at bounding box center [1030, 351] width 129 height 57
click at [1032, 341] on textarea "**********" at bounding box center [1030, 351] width 129 height 57
click at [1011, 365] on textarea "**********" at bounding box center [1030, 351] width 129 height 57
type textarea "**********"
click at [968, 411] on icon at bounding box center [969, 410] width 9 height 9
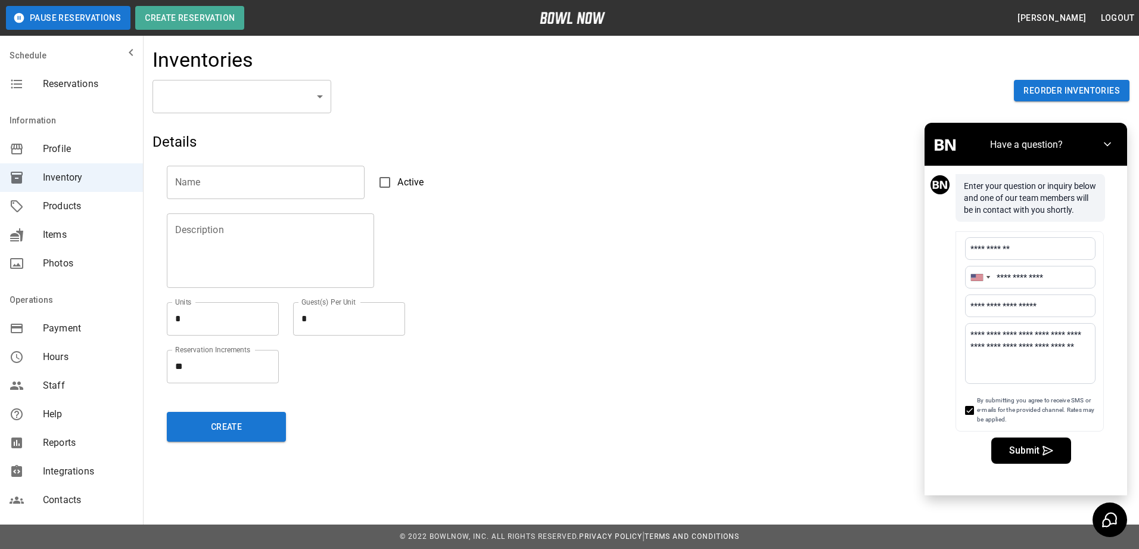
click at [1025, 451] on span "Submit" at bounding box center [1024, 451] width 30 height 10
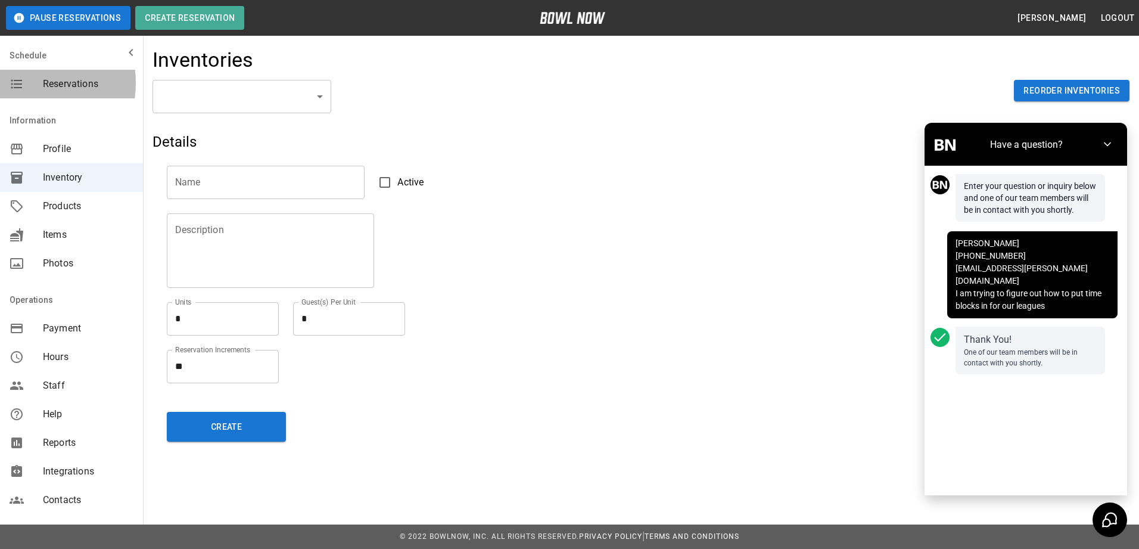
click at [20, 83] on icon "mailbox folders" at bounding box center [17, 84] width 14 height 14
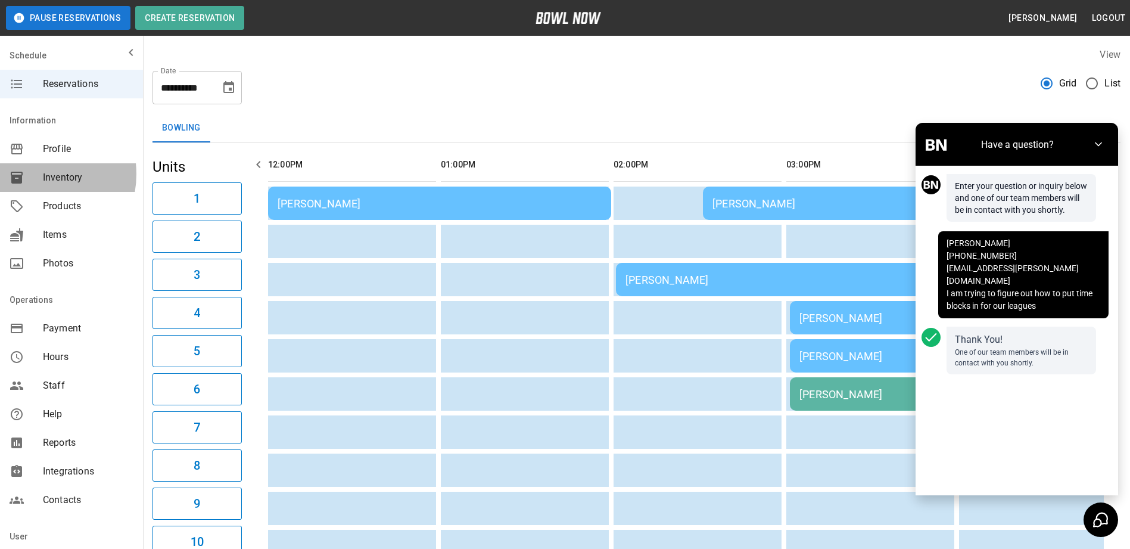
click at [32, 174] on div "mailbox folders" at bounding box center [26, 177] width 33 height 14
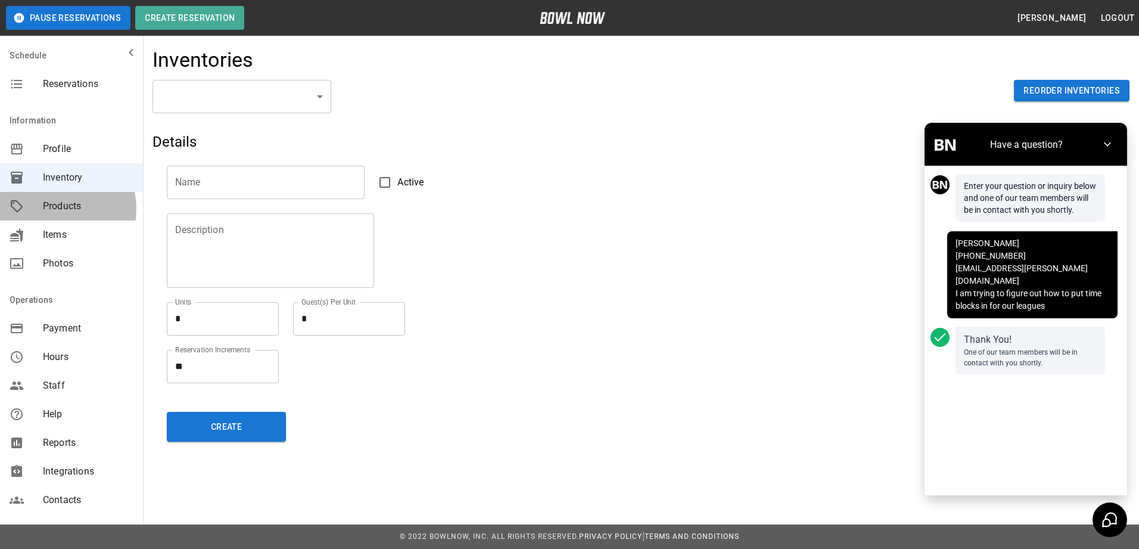
click at [52, 208] on span "Products" at bounding box center [88, 206] width 91 height 14
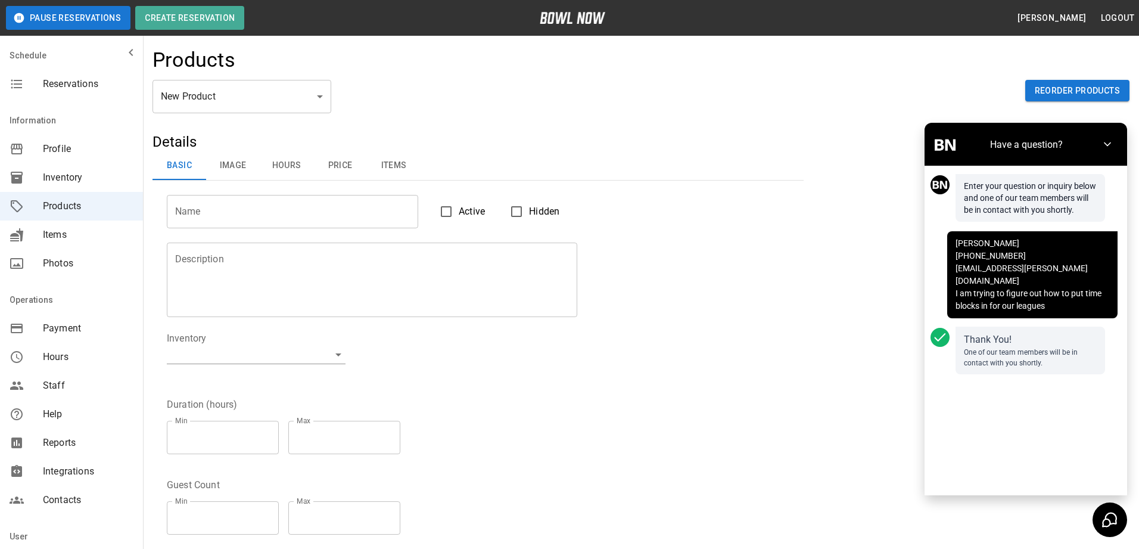
click at [294, 108] on body "Pause Reservations Create Reservation [PERSON_NAME] Logout Schedule Reservation…" at bounding box center [569, 384] width 1139 height 768
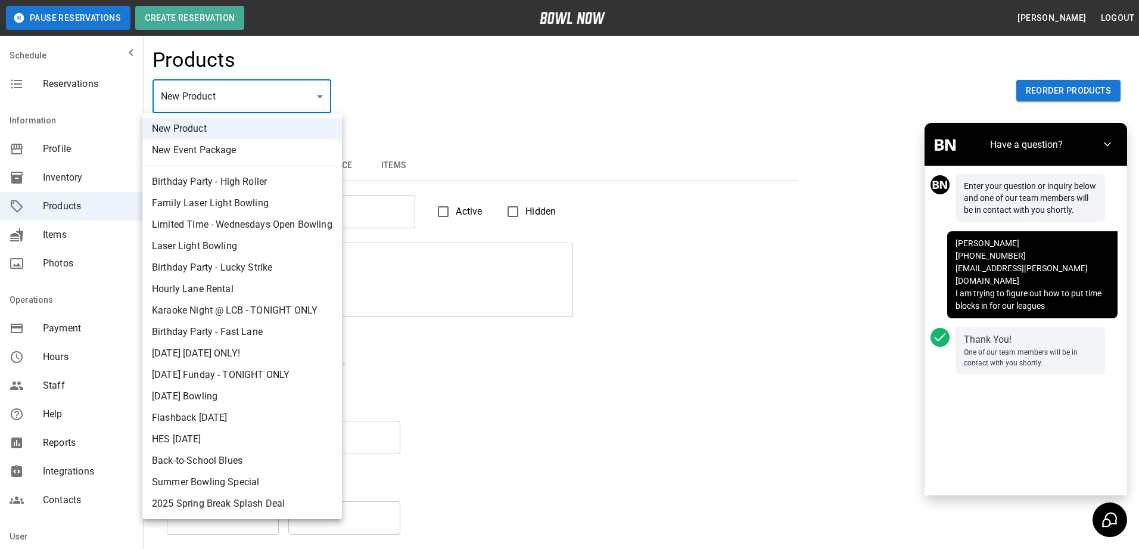
click at [516, 452] on div at bounding box center [569, 274] width 1139 height 549
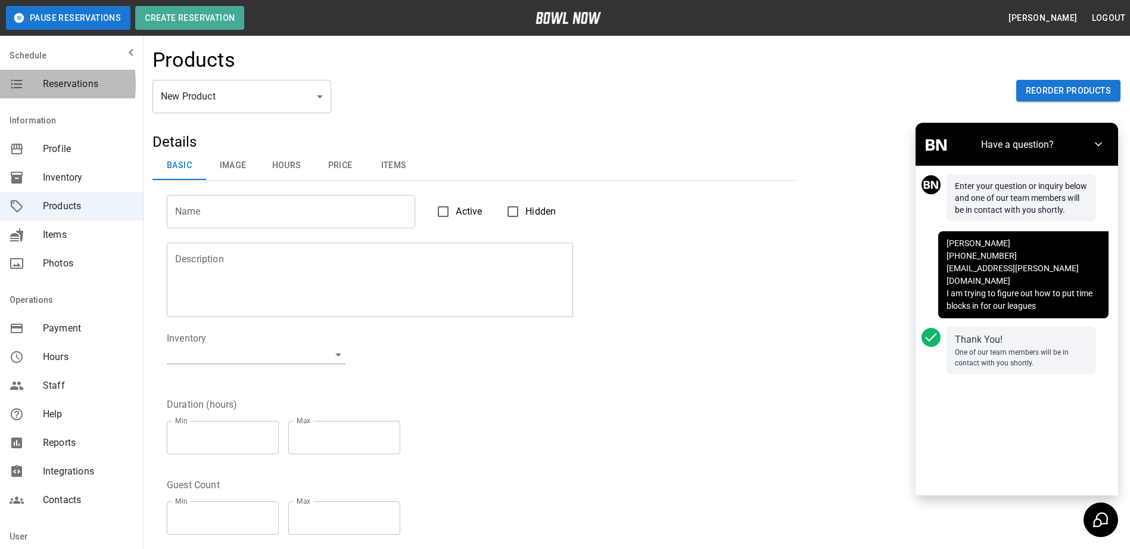
click at [11, 85] on icon "mailbox folders" at bounding box center [16, 84] width 11 height 9
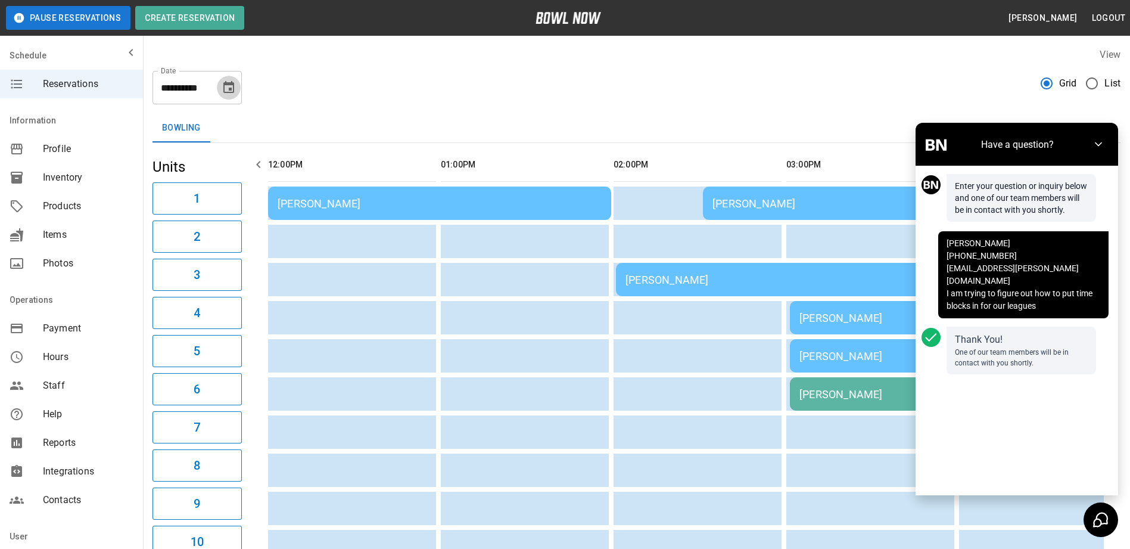
click at [236, 92] on button "Choose date, selected date is Aug 23, 2025" at bounding box center [229, 88] width 24 height 24
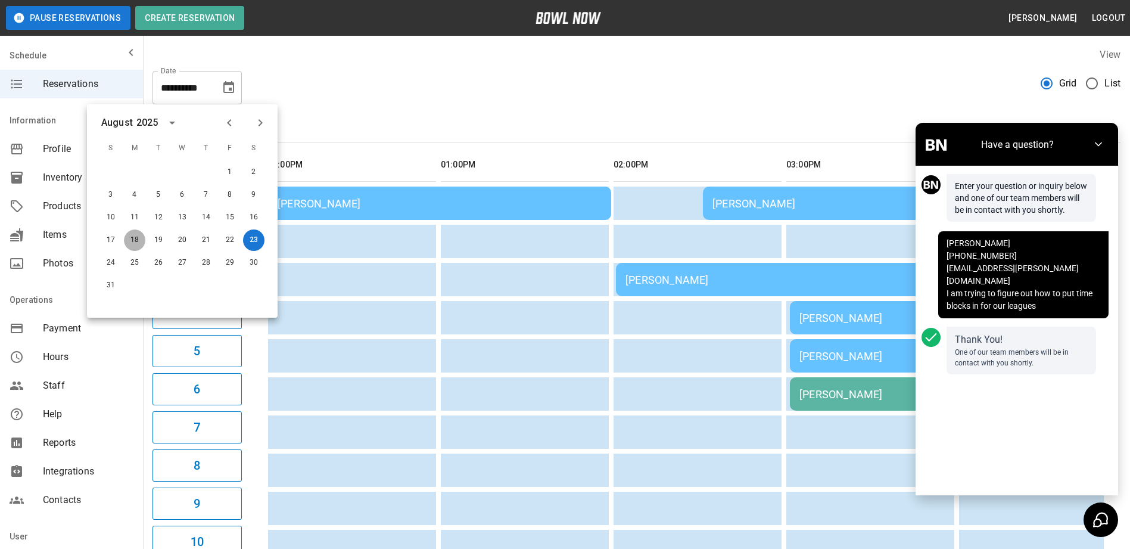
click at [130, 236] on button "18" at bounding box center [134, 239] width 21 height 21
type input "**********"
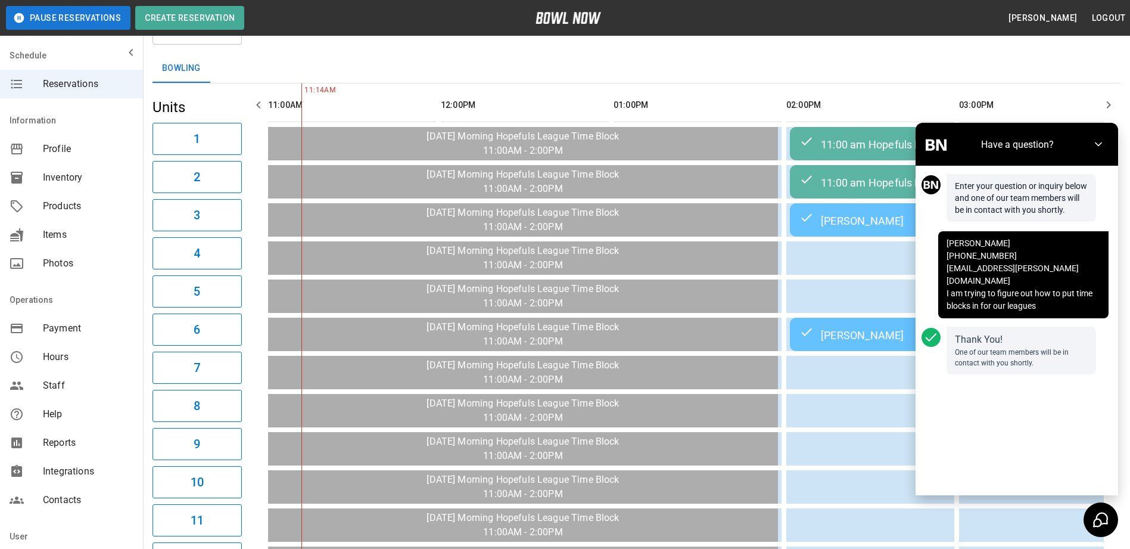
scroll to position [119, 0]
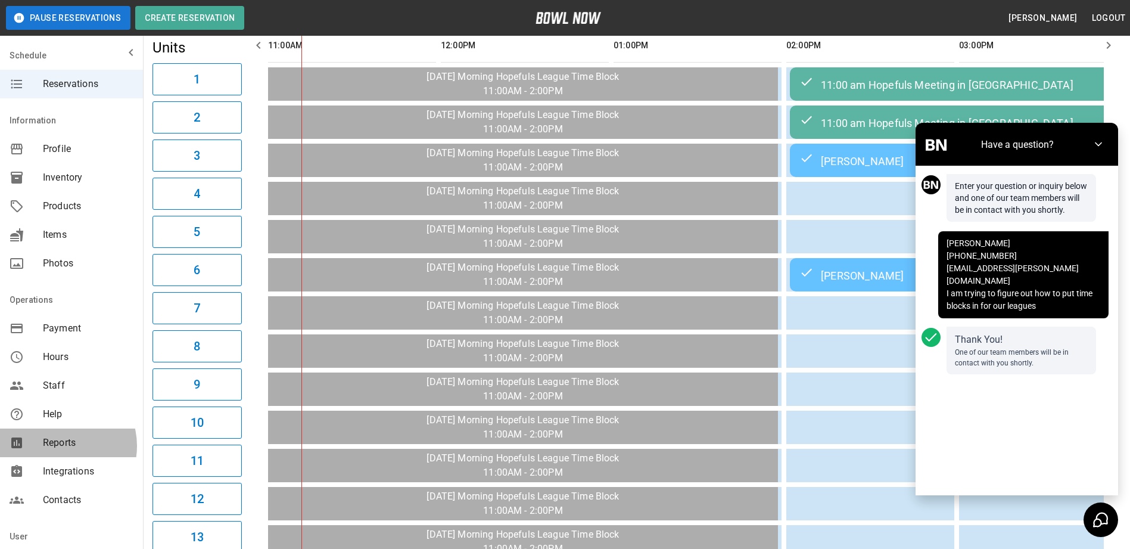
click at [61, 446] on span "Reports" at bounding box center [88, 442] width 91 height 14
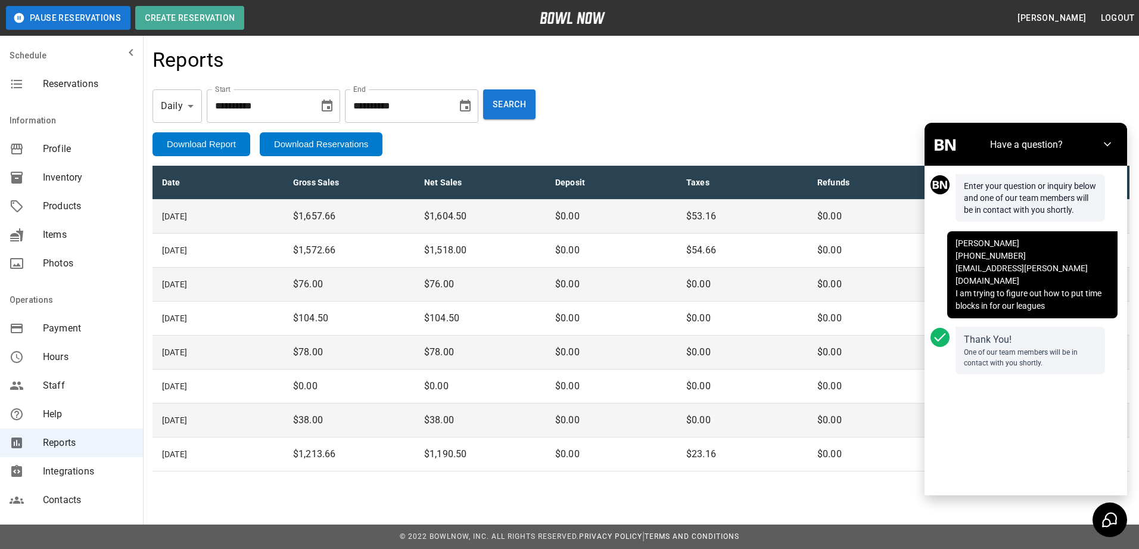
drag, startPoint x: 1062, startPoint y: 133, endPoint x: 1064, endPoint y: 142, distance: 9.8
click at [1064, 142] on div "Have a question?" at bounding box center [1025, 144] width 203 height 43
click at [76, 468] on span "Integrations" at bounding box center [88, 471] width 91 height 14
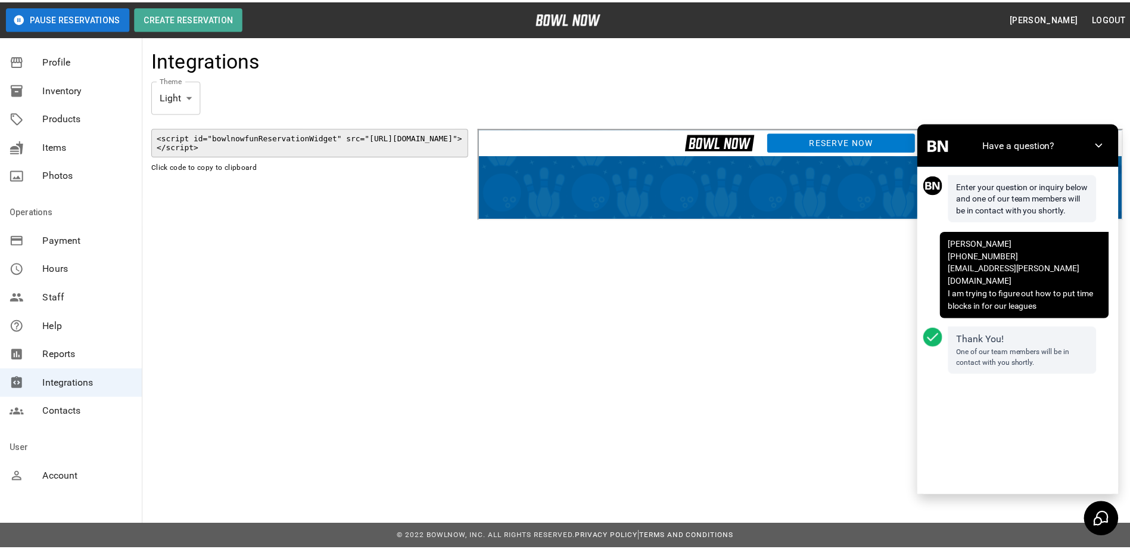
scroll to position [95, 0]
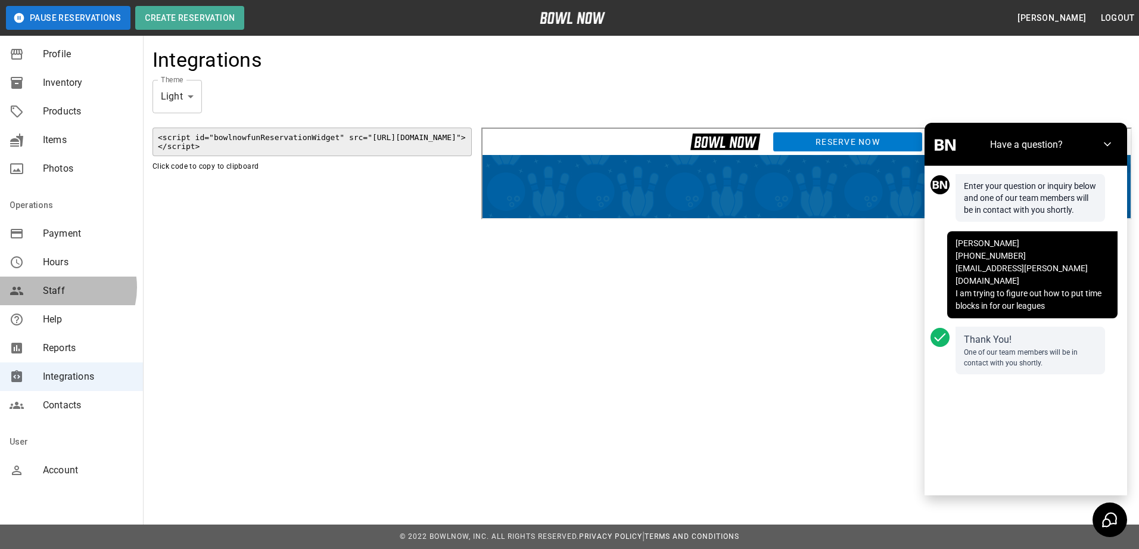
click at [56, 287] on span "Staff" at bounding box center [88, 291] width 91 height 14
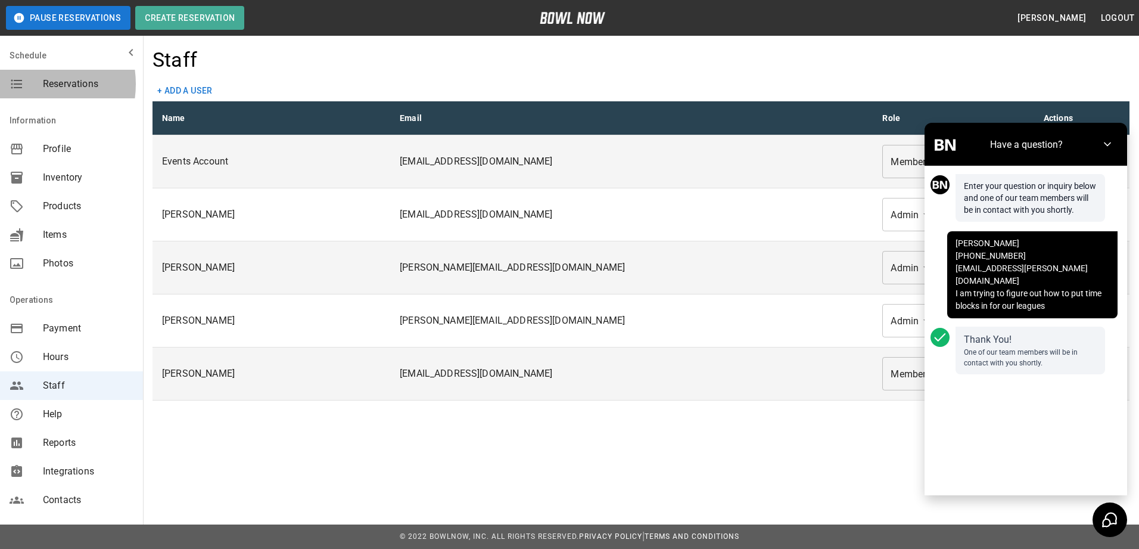
click at [28, 84] on div "mailbox folders" at bounding box center [26, 84] width 33 height 14
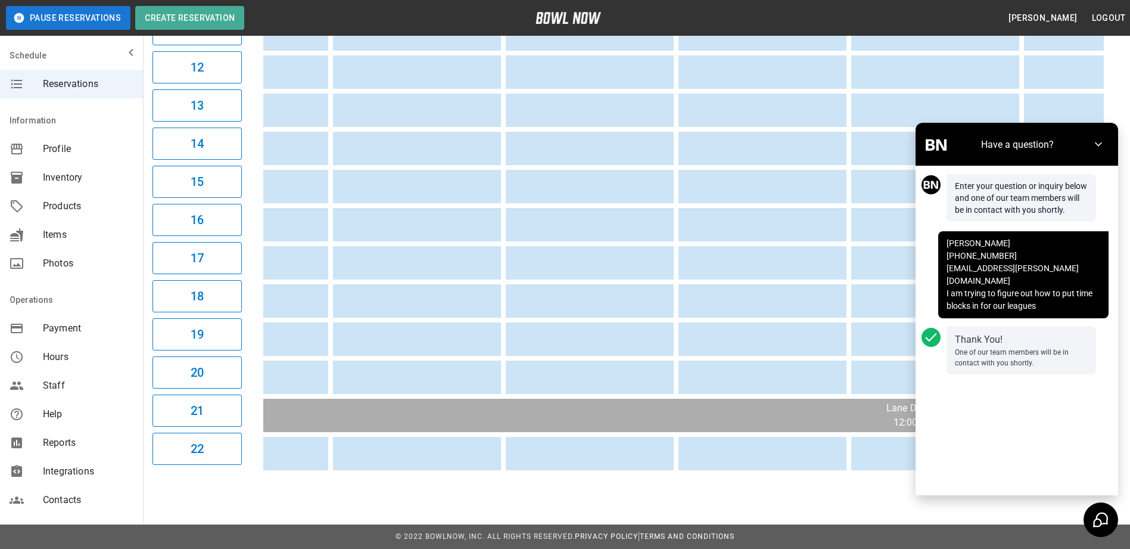
scroll to position [0, 487]
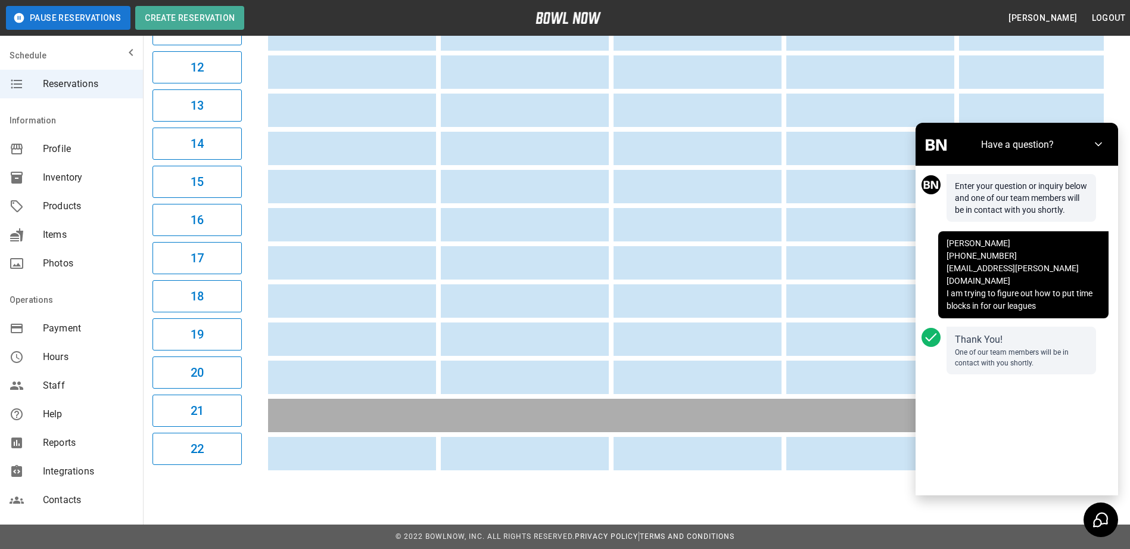
click at [972, 471] on div "Enter your question or inquiry below and one of our team members will be in con…" at bounding box center [1017, 330] width 203 height 329
click at [1098, 145] on icon at bounding box center [1098, 144] width 12 height 12
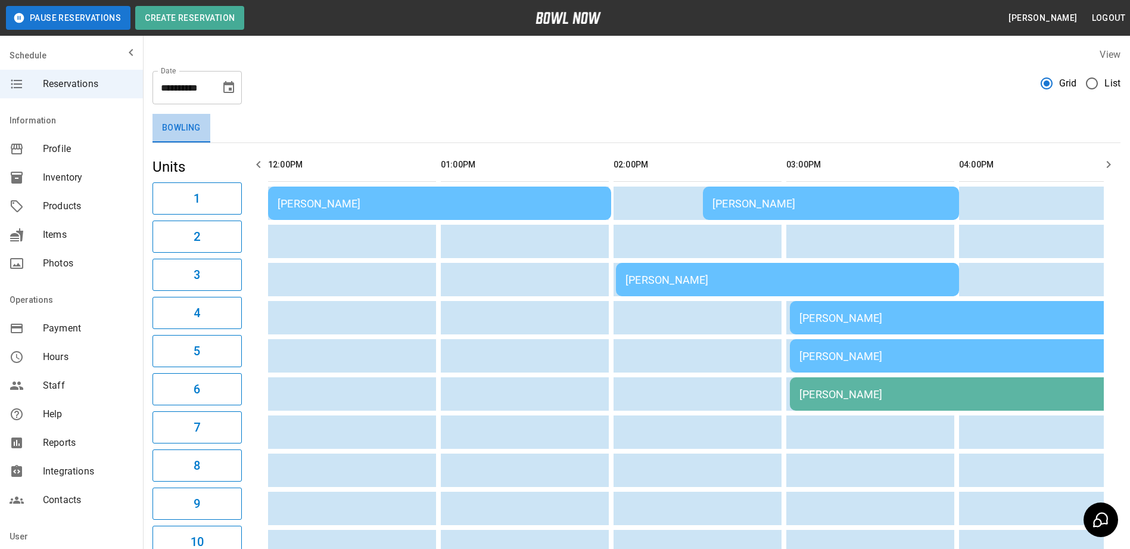
drag, startPoint x: 183, startPoint y: 140, endPoint x: 202, endPoint y: 140, distance: 19.1
click at [202, 140] on button "Bowling" at bounding box center [181, 128] width 58 height 29
click at [192, 132] on button "Bowling" at bounding box center [181, 128] width 58 height 29
click at [73, 153] on span "Profile" at bounding box center [88, 149] width 91 height 14
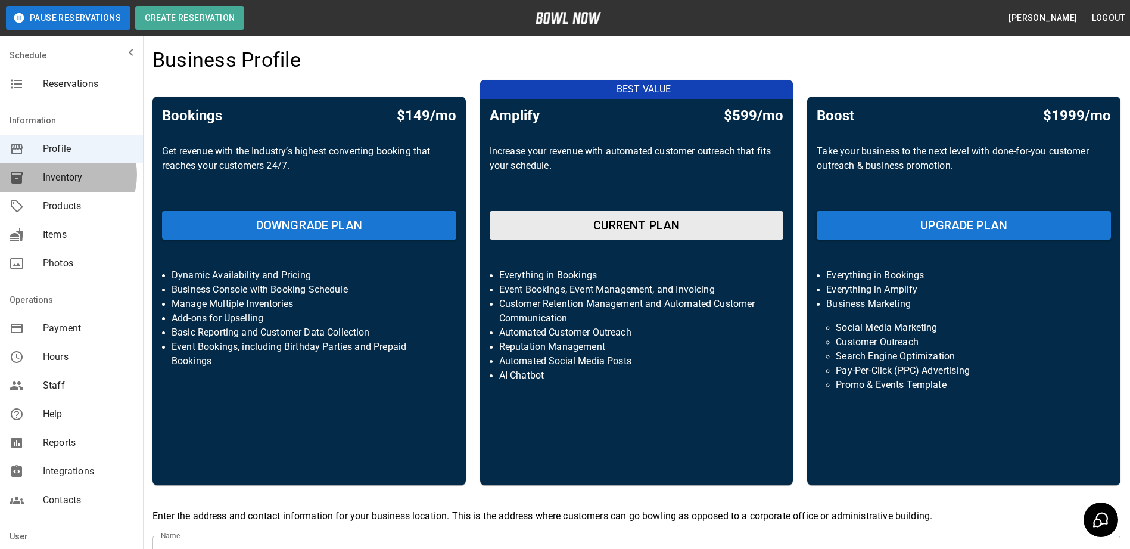
click at [67, 175] on span "Inventory" at bounding box center [88, 177] width 91 height 14
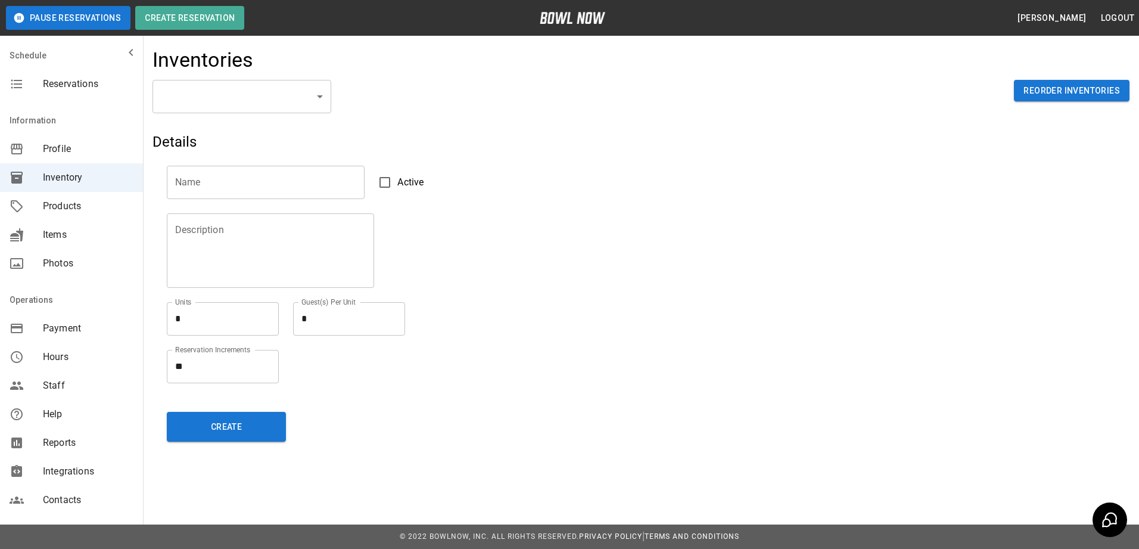
click at [73, 211] on span "Products" at bounding box center [88, 206] width 91 height 14
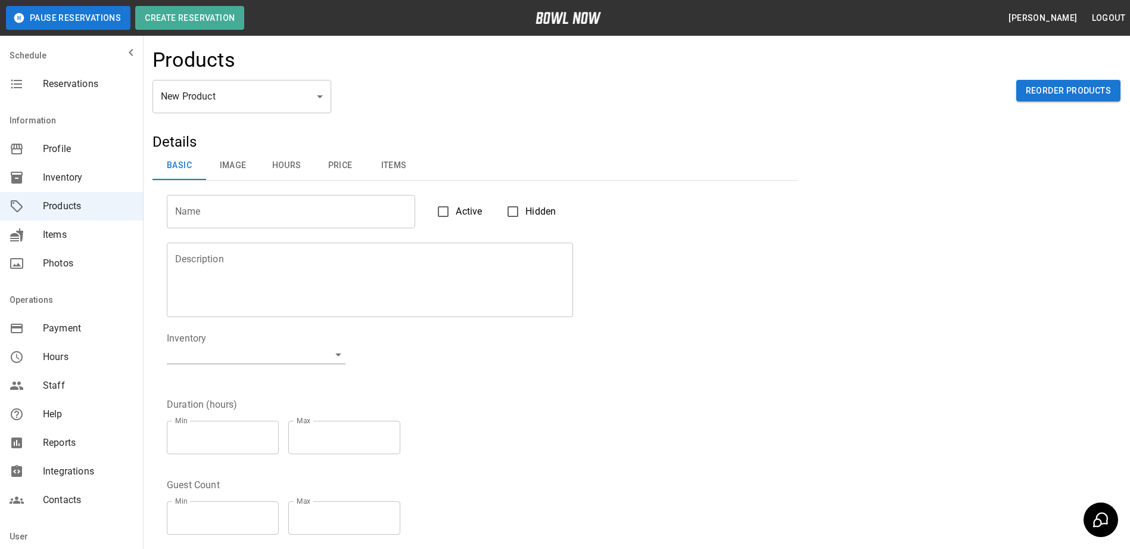
click at [282, 173] on button "Hours" at bounding box center [287, 165] width 54 height 29
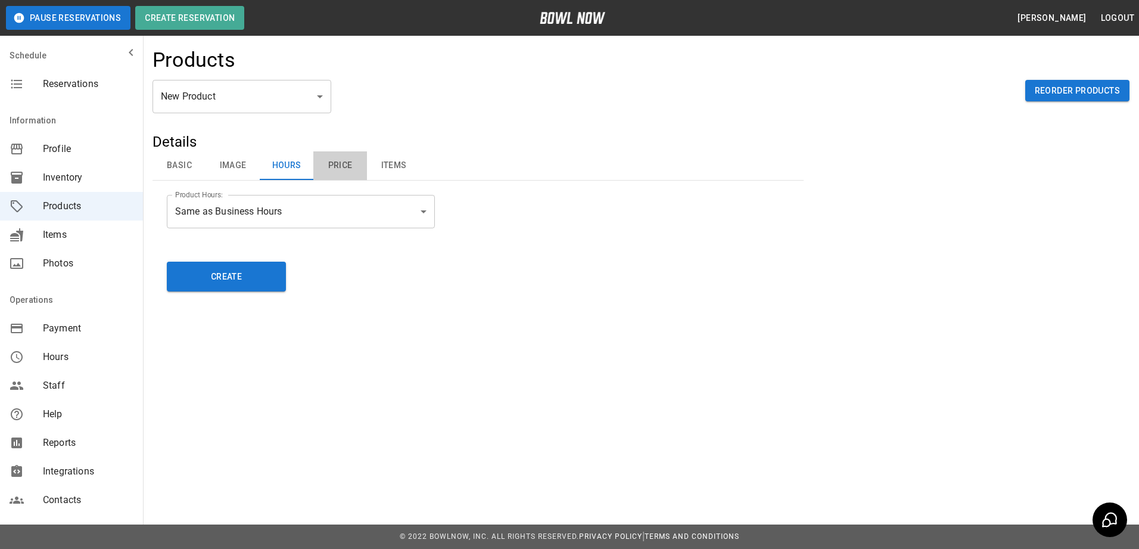
click at [335, 170] on button "Price" at bounding box center [340, 165] width 54 height 29
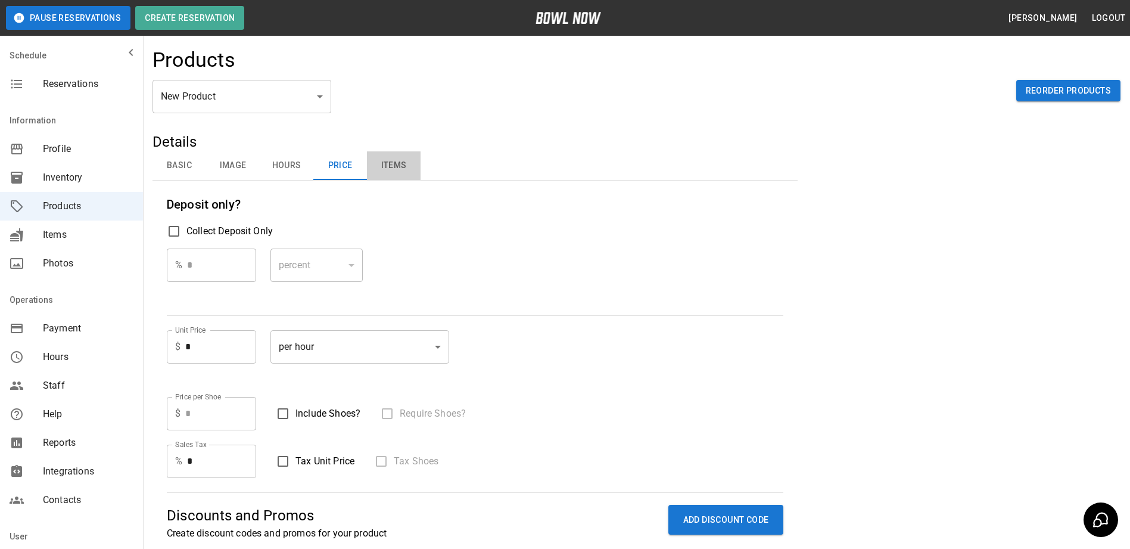
click at [391, 167] on button "Items" at bounding box center [394, 165] width 54 height 29
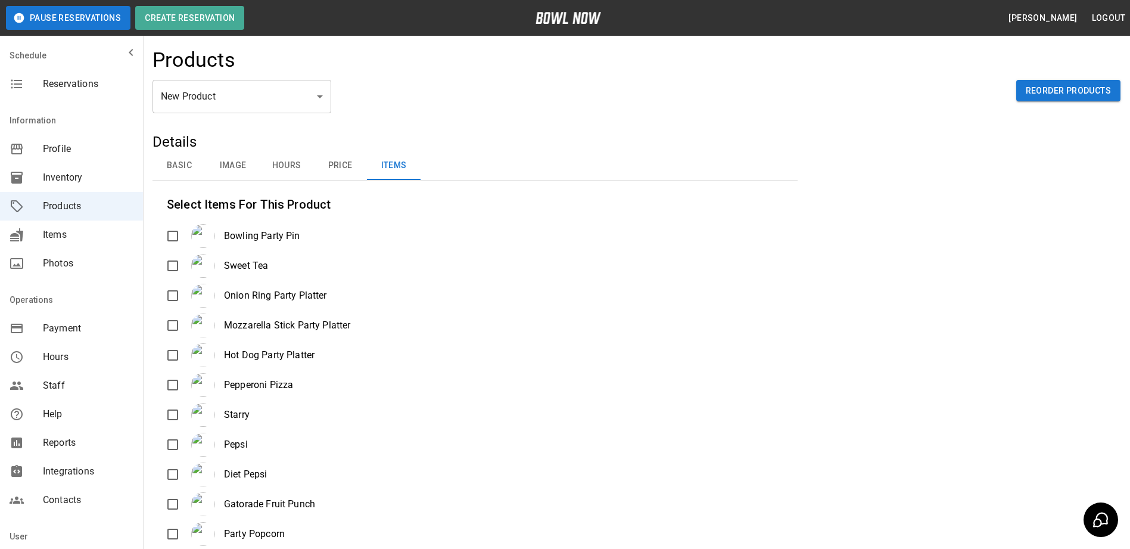
click at [183, 166] on button "Basic" at bounding box center [179, 165] width 54 height 29
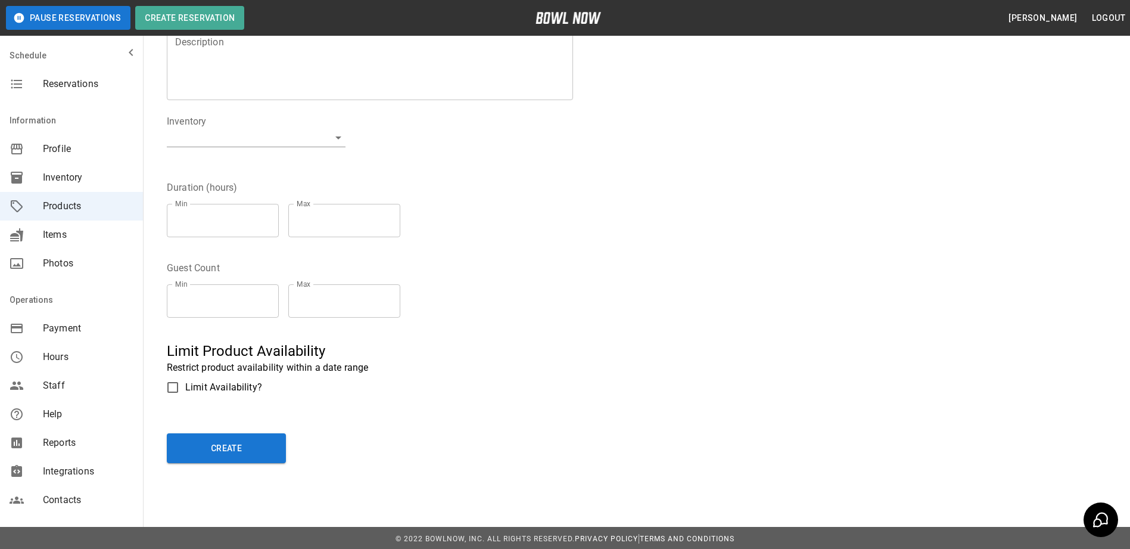
scroll to position [219, 0]
